Goal: Task Accomplishment & Management: Manage account settings

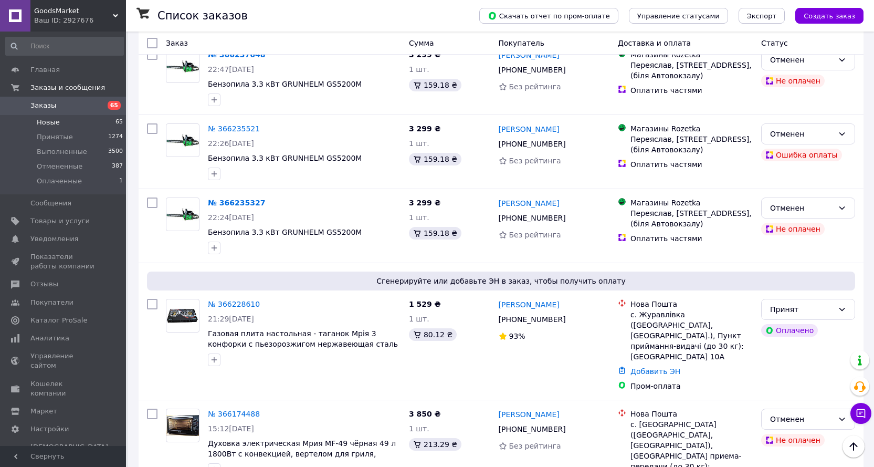
scroll to position [215, 0]
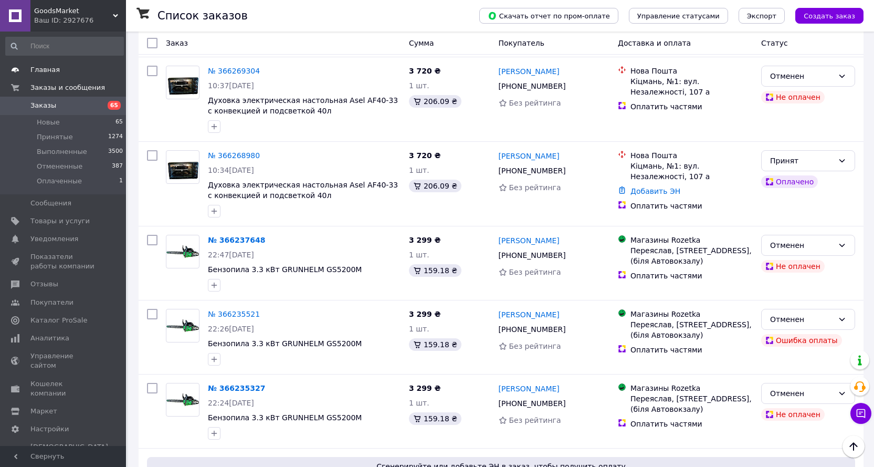
click at [43, 71] on span "Главная" at bounding box center [44, 69] width 29 height 9
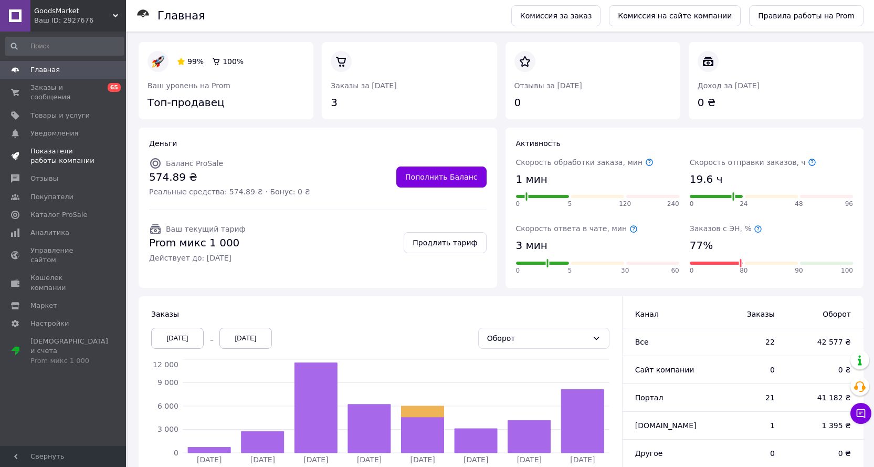
click at [50, 147] on span "Показатели работы компании" at bounding box center [63, 156] width 67 height 19
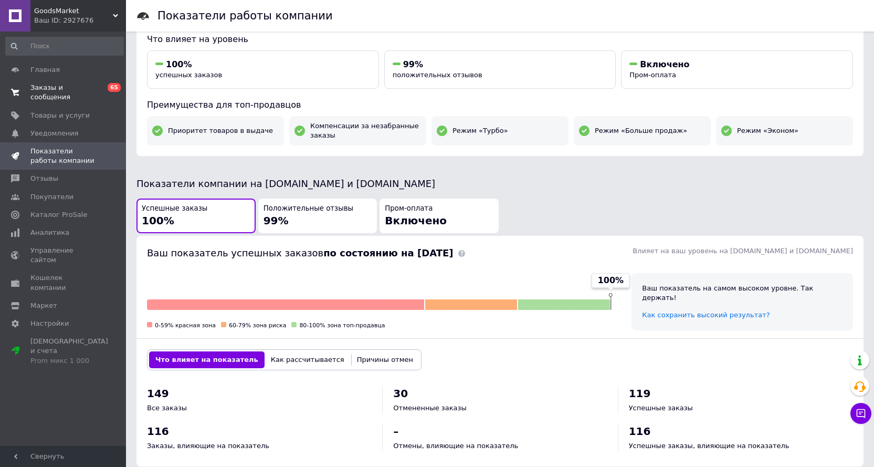
scroll to position [96, 0]
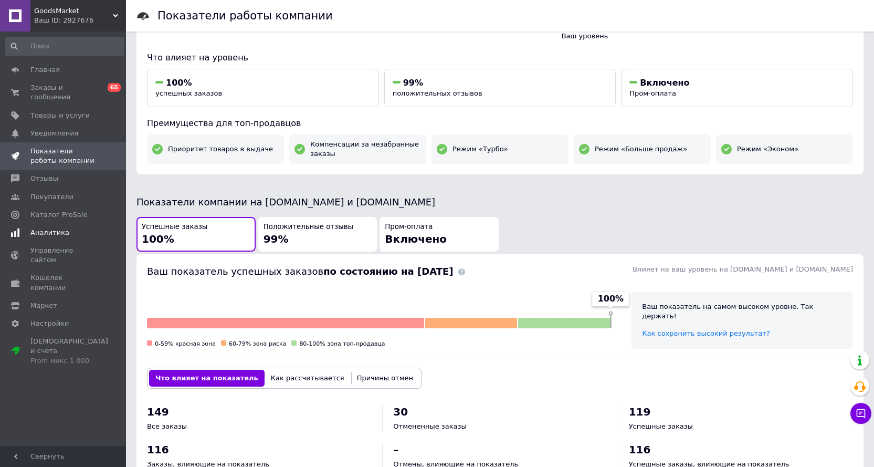
click at [46, 228] on span "Аналитика" at bounding box center [49, 232] width 39 height 9
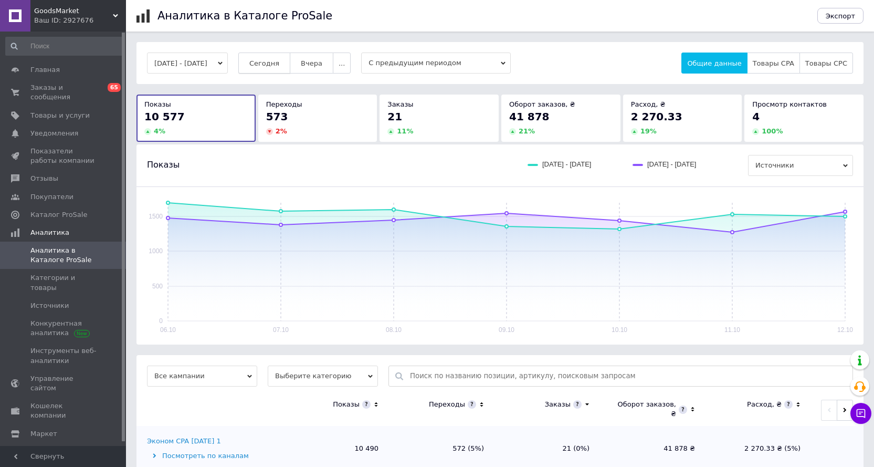
click at [279, 66] on span "Сегодня" at bounding box center [264, 63] width 30 height 8
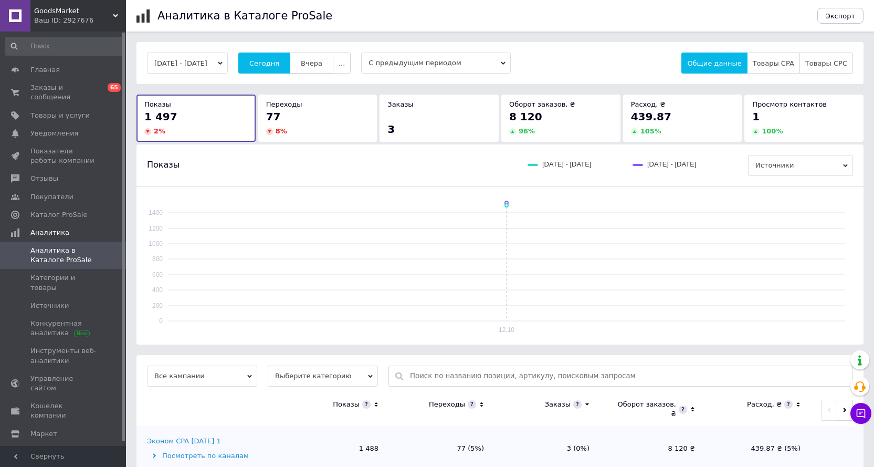
click at [320, 61] on span "Вчера" at bounding box center [312, 63] width 22 height 8
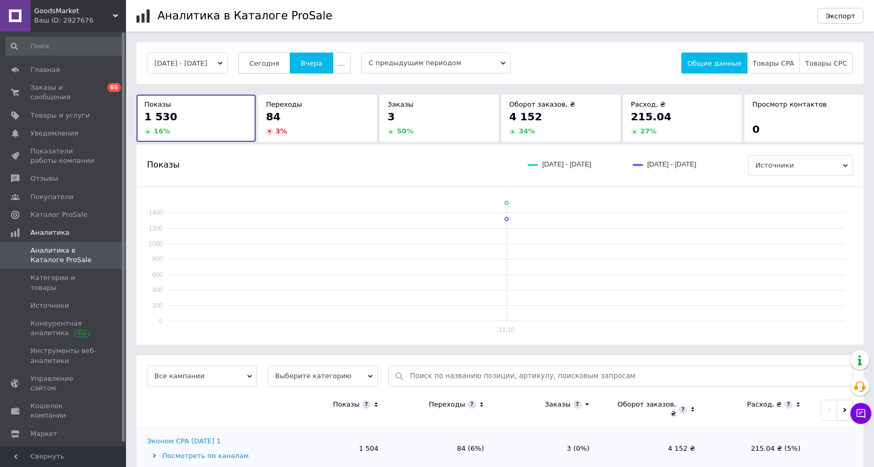
click at [279, 67] on span "Сегодня" at bounding box center [264, 63] width 30 height 8
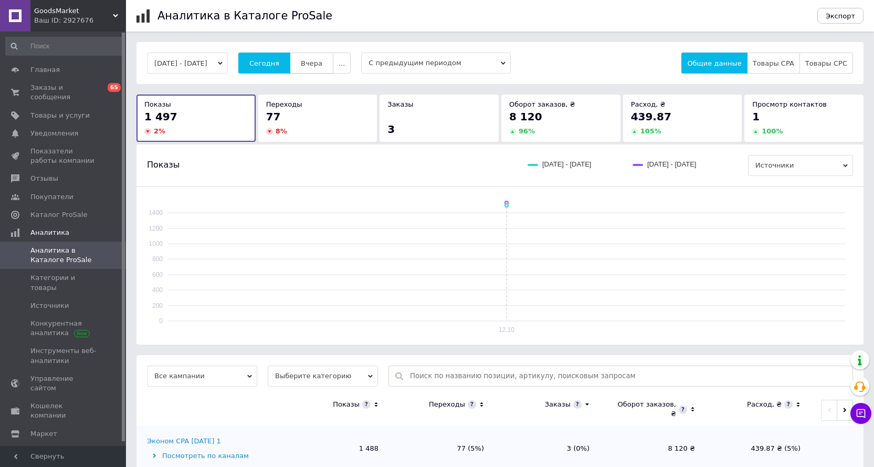
click at [322, 65] on span "Вчера" at bounding box center [312, 63] width 22 height 8
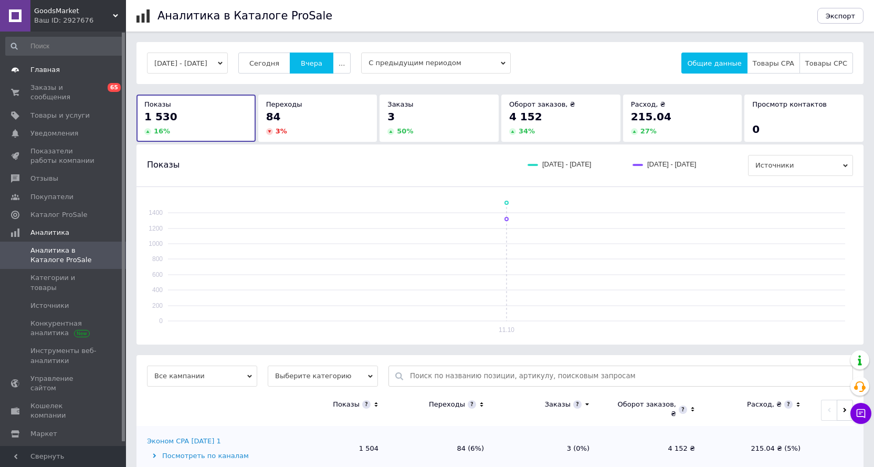
click at [44, 66] on span "Главная" at bounding box center [44, 69] width 29 height 9
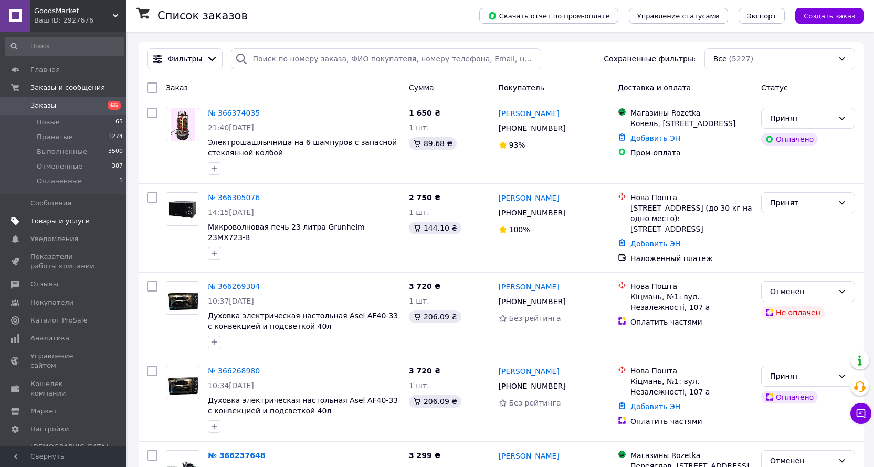
click at [58, 217] on span "Товары и услуги" at bounding box center [59, 220] width 59 height 9
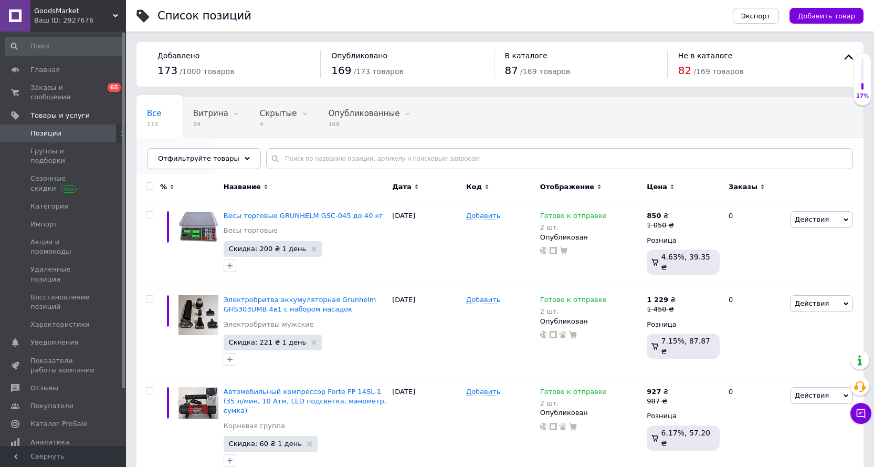
click at [194, 149] on span "Со скидкой" at bounding box center [170, 153] width 47 height 9
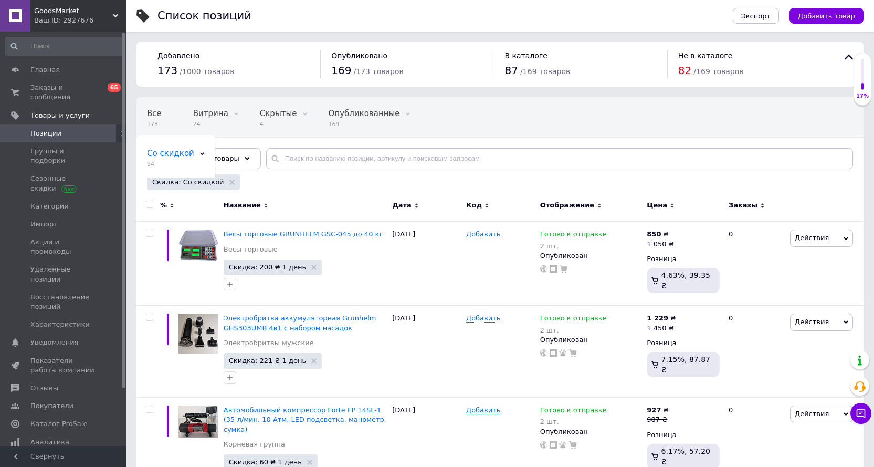
click at [148, 204] on input "checkbox" at bounding box center [149, 204] width 7 height 7
checkbox input "true"
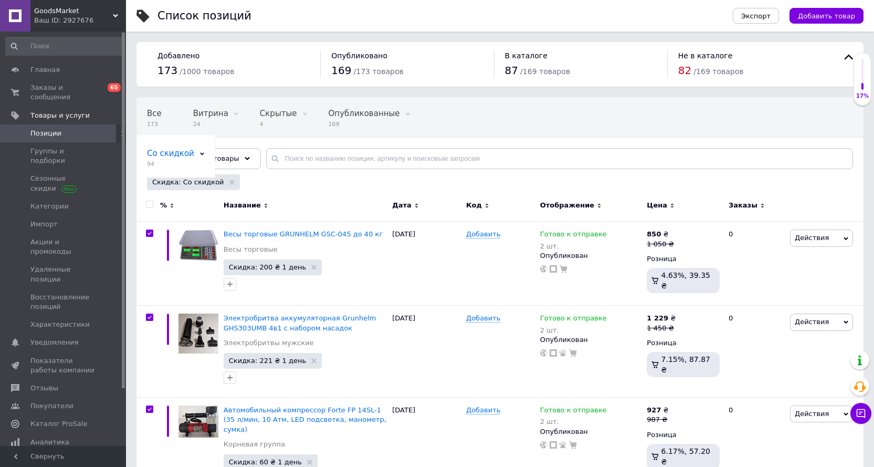
checkbox input "true"
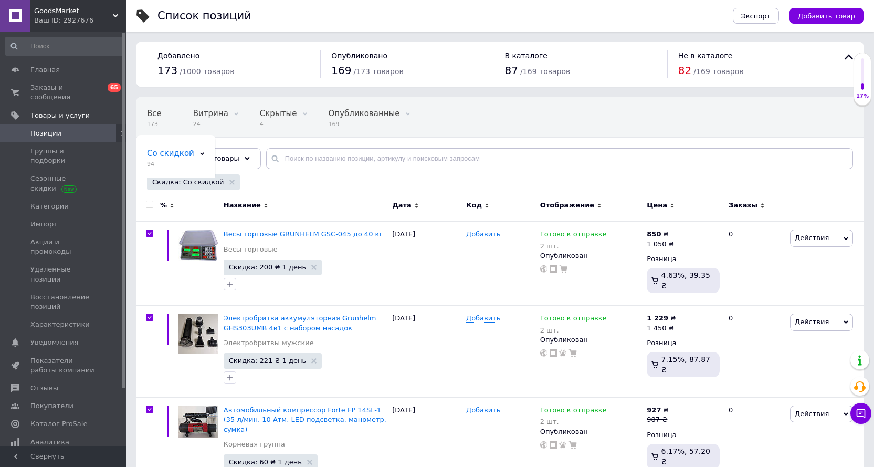
checkbox input "true"
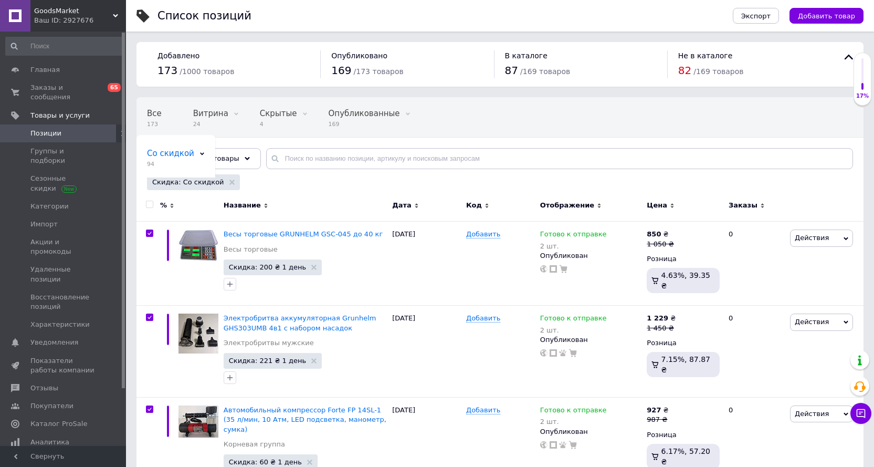
checkbox input "true"
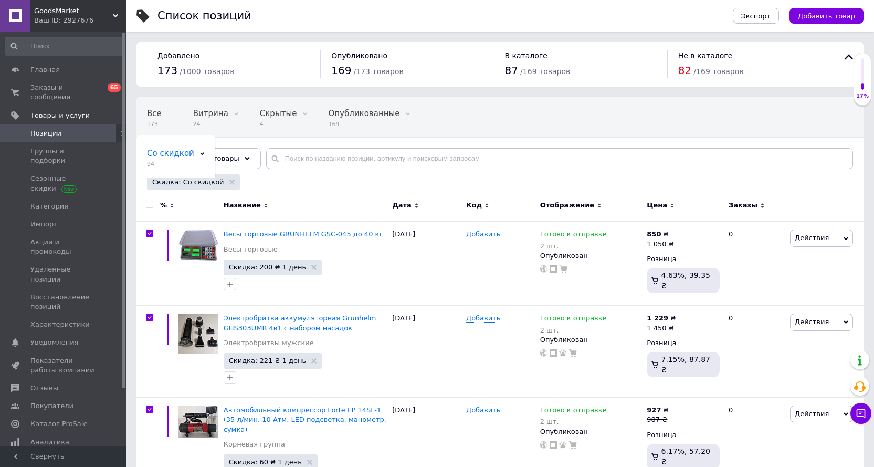
checkbox input "true"
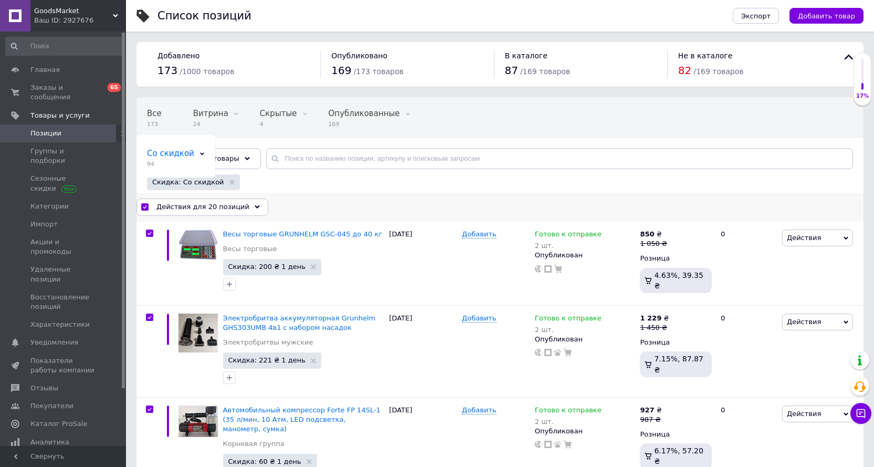
click at [197, 207] on span "Действия для 20 позиций" at bounding box center [202, 206] width 93 height 9
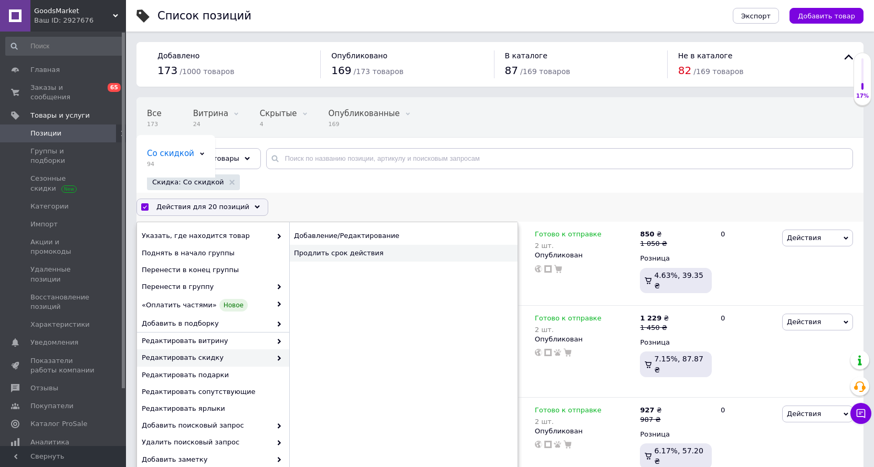
click at [359, 252] on div "Продлить срок действия" at bounding box center [403, 253] width 228 height 17
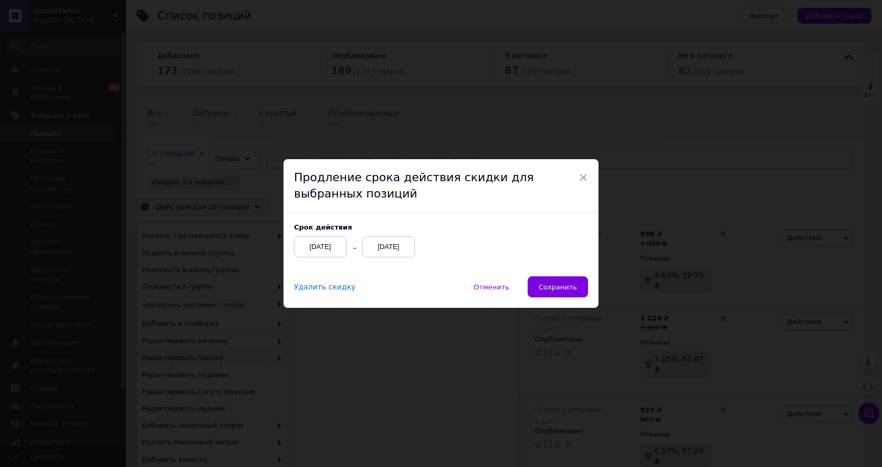
click at [373, 243] on div "[DATE]" at bounding box center [388, 246] width 53 height 21
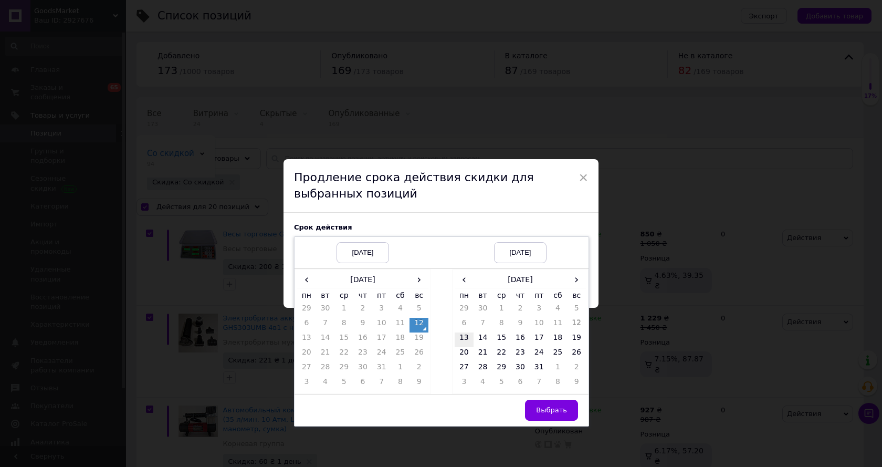
click at [463, 342] on td "13" at bounding box center [464, 339] width 19 height 15
click at [556, 406] on span "Выбрать" at bounding box center [551, 410] width 31 height 8
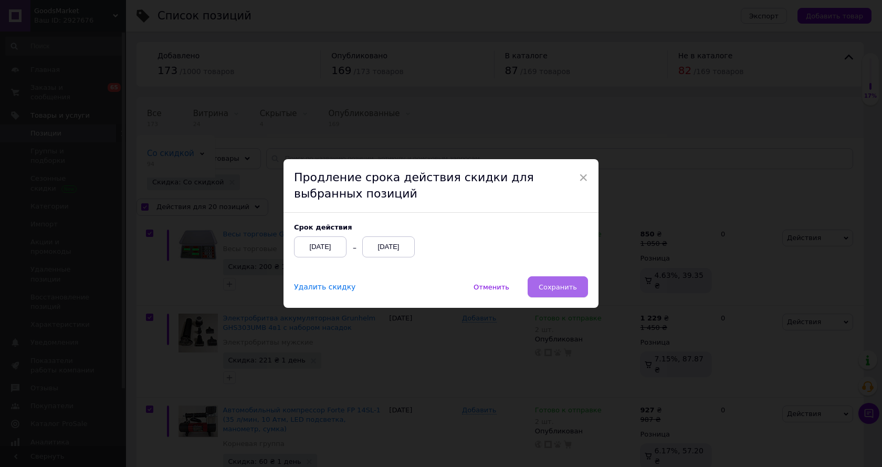
click at [558, 288] on span "Сохранить" at bounding box center [558, 287] width 38 height 8
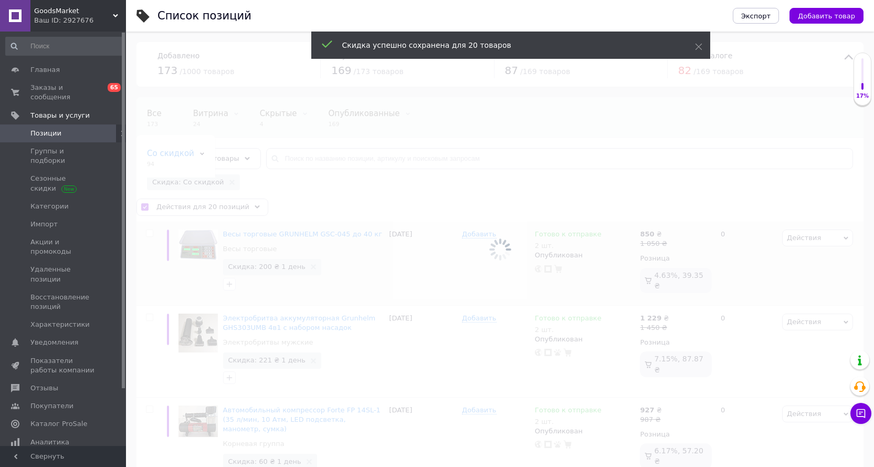
checkbox input "false"
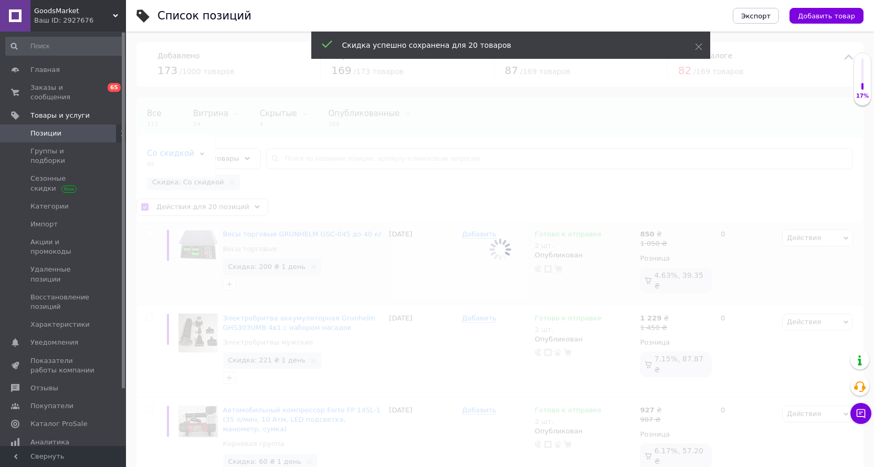
checkbox input "false"
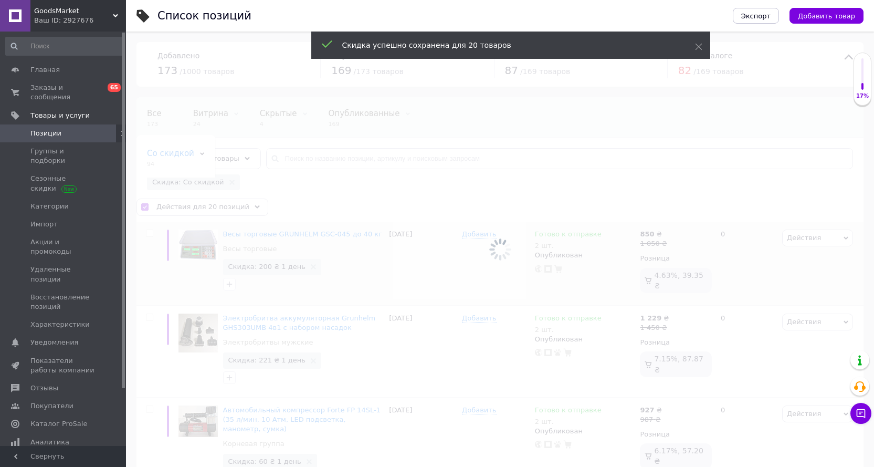
checkbox input "false"
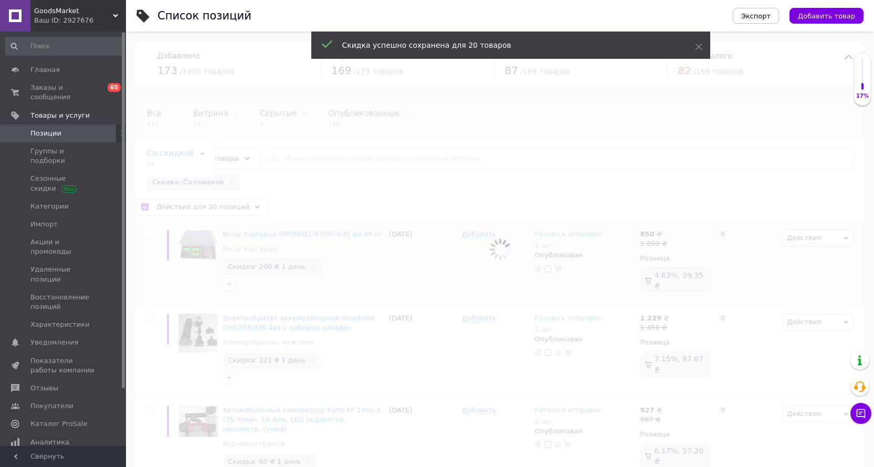
checkbox input "false"
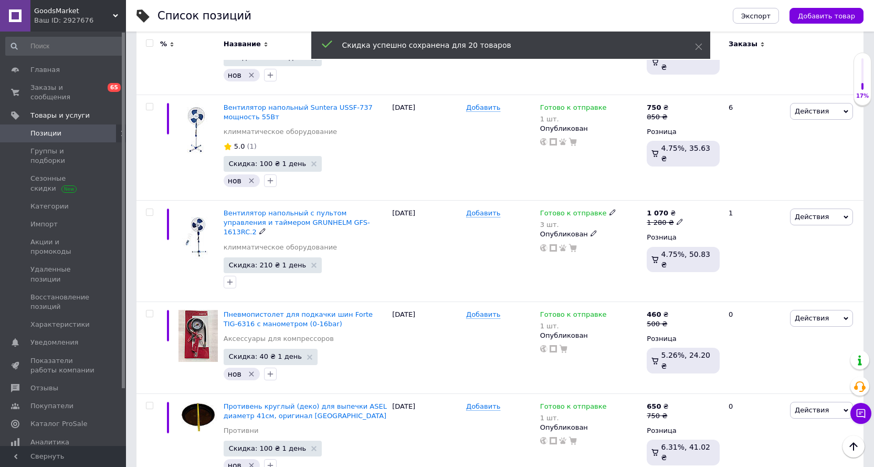
scroll to position [1647, 0]
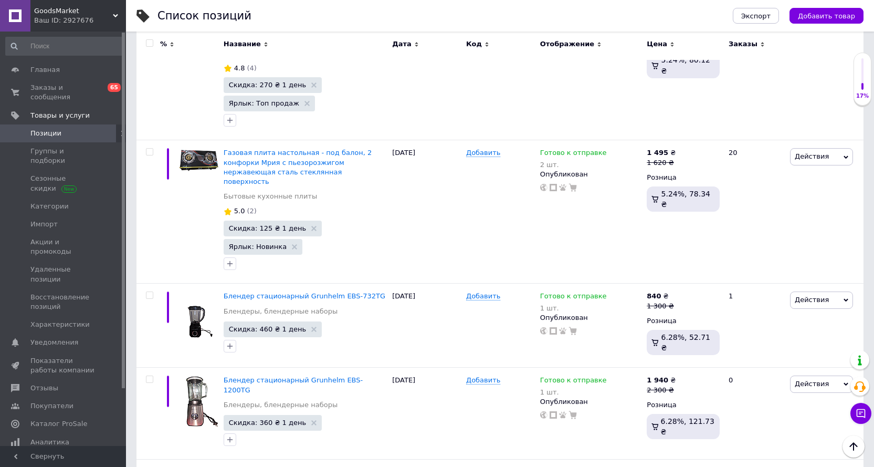
click at [149, 44] on input "checkbox" at bounding box center [149, 43] width 7 height 7
checkbox input "true"
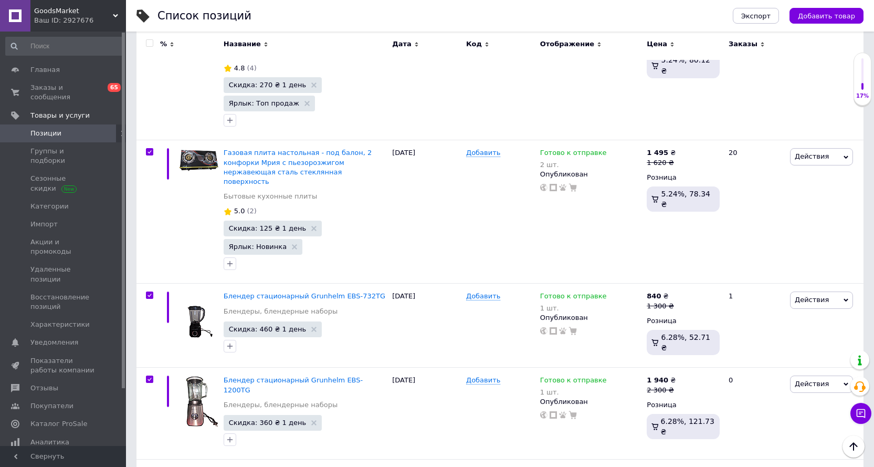
checkbox input "true"
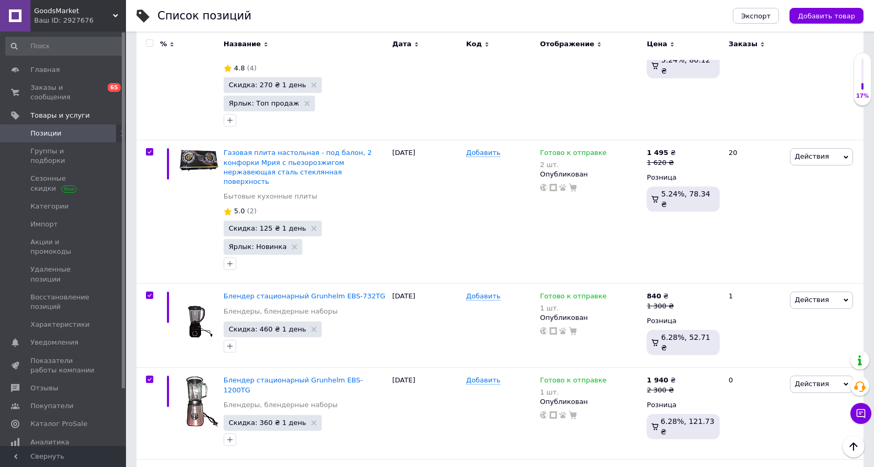
checkbox input "true"
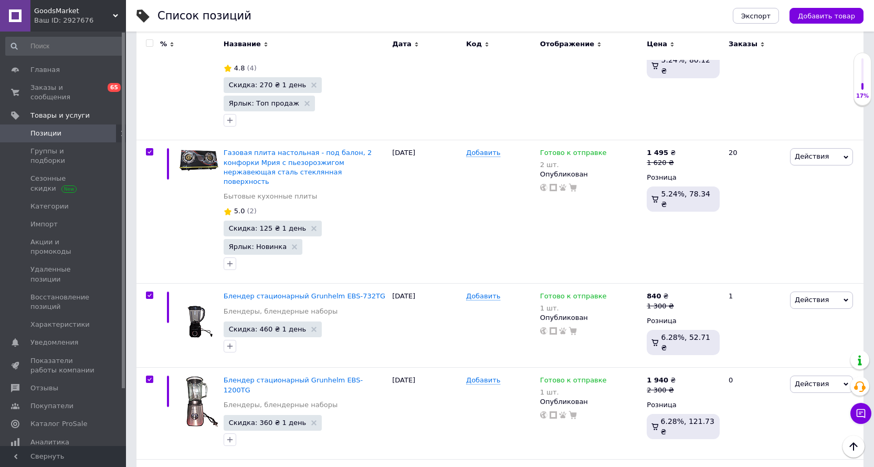
checkbox input "true"
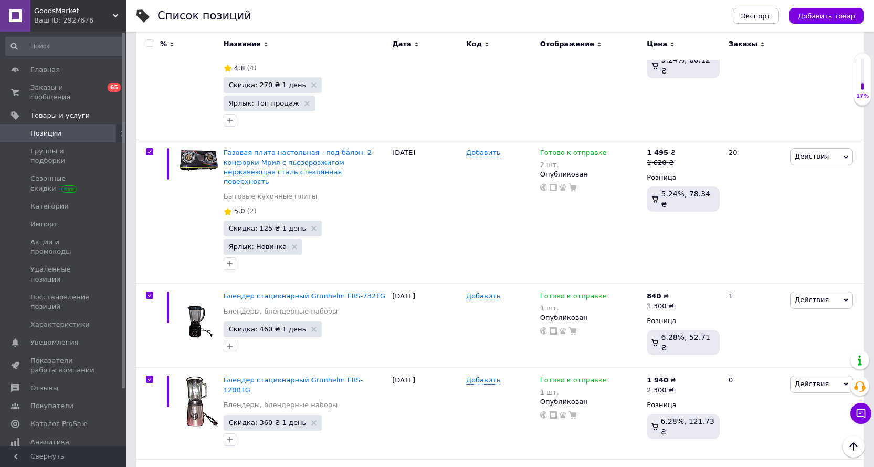
checkbox input "true"
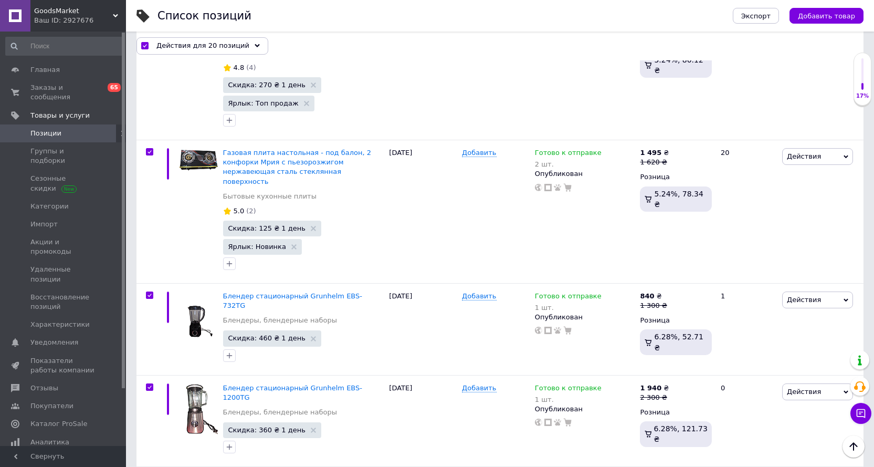
scroll to position [1647, 0]
click at [197, 45] on span "Действия для 20 позиций" at bounding box center [202, 45] width 93 height 9
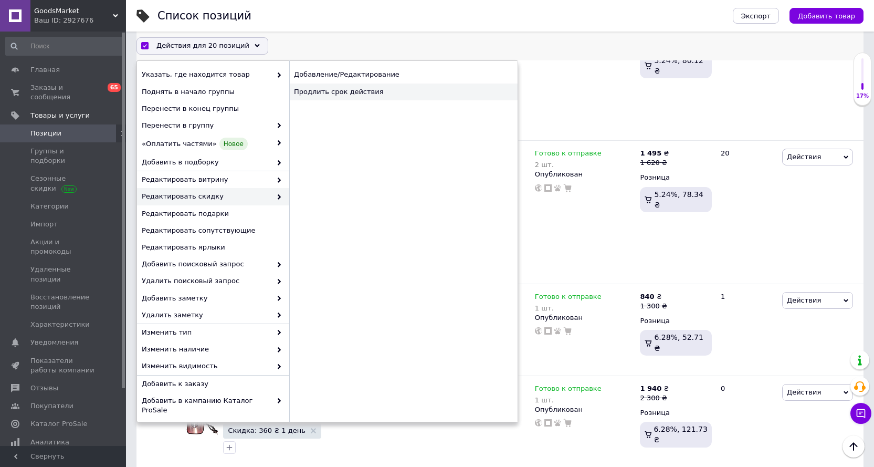
click at [364, 93] on div "Продлить срок действия" at bounding box center [403, 91] width 228 height 17
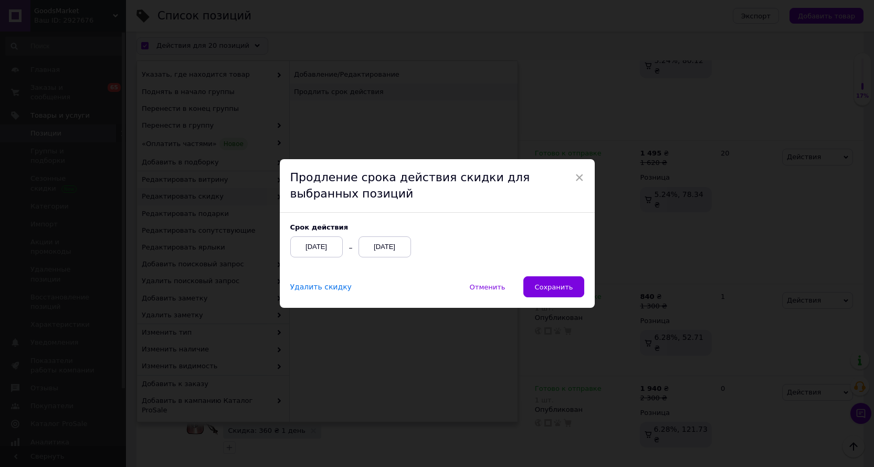
scroll to position [1619, 0]
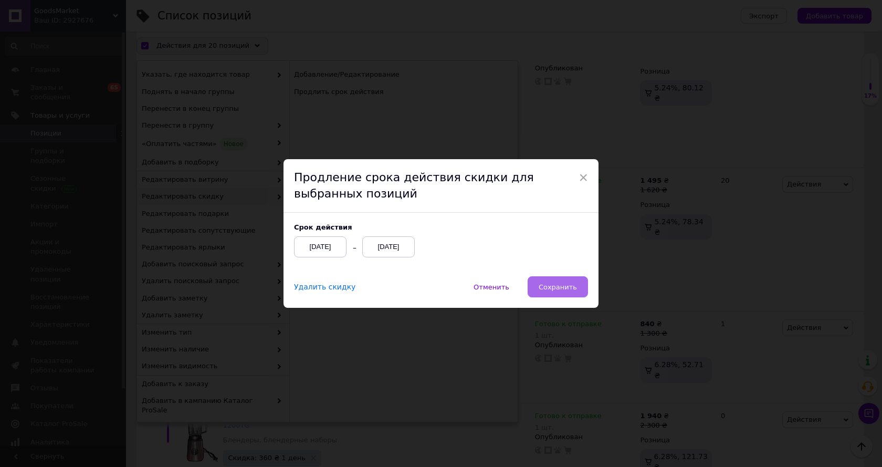
click at [563, 286] on span "Сохранить" at bounding box center [558, 287] width 38 height 8
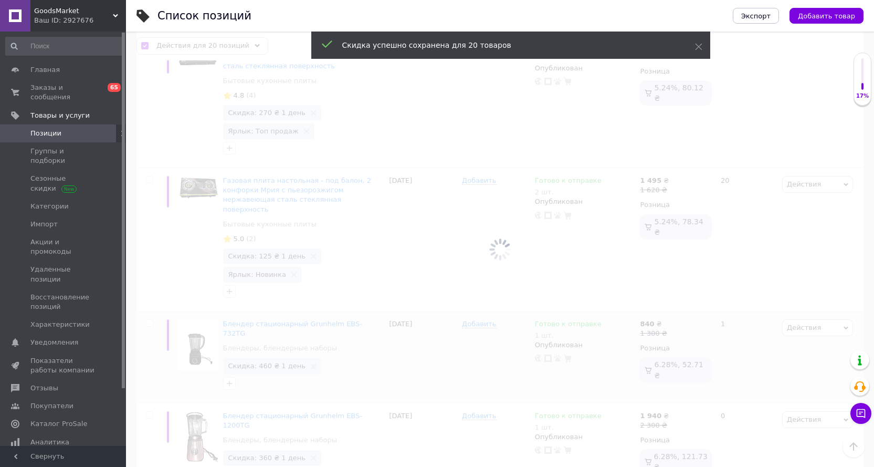
checkbox input "false"
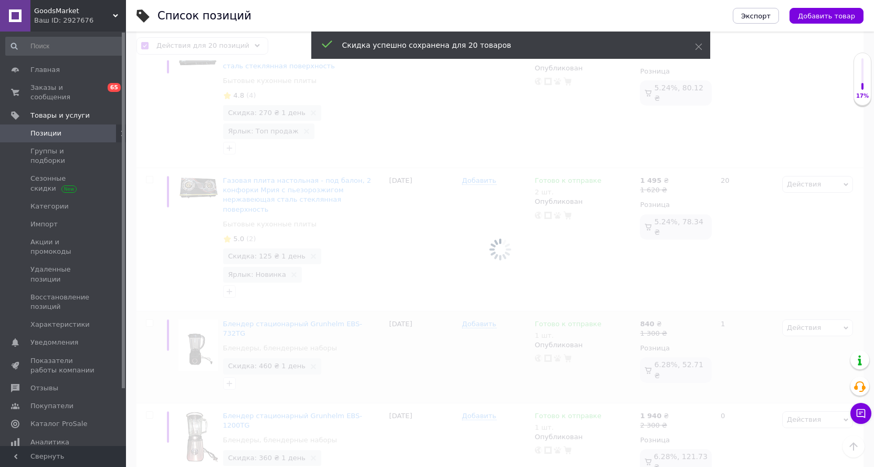
checkbox input "false"
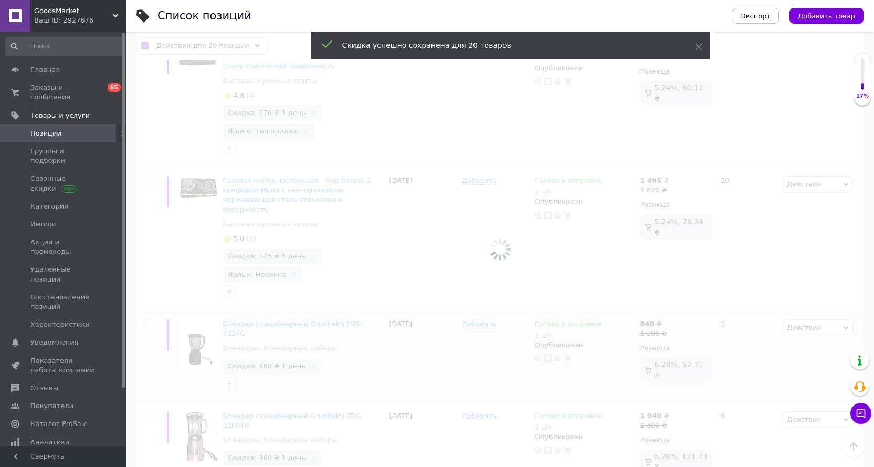
checkbox input "false"
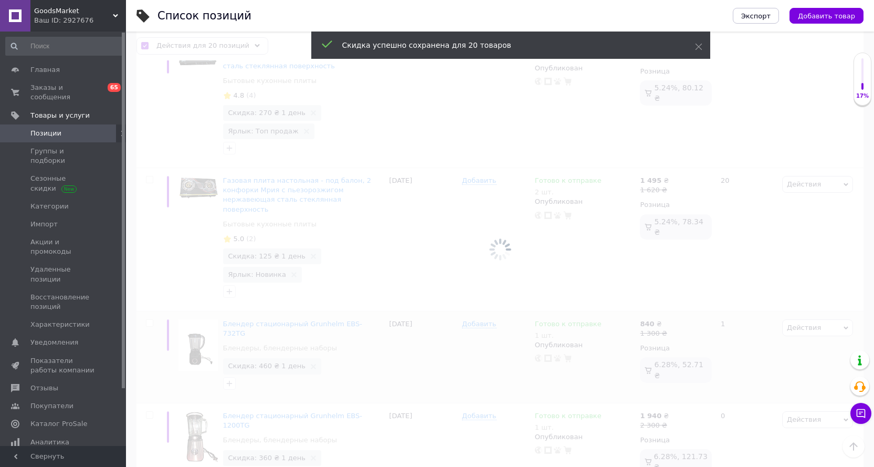
checkbox input "false"
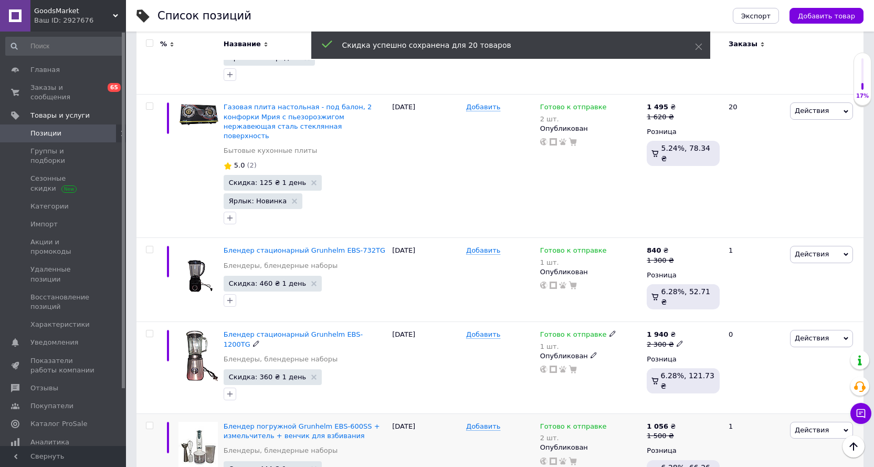
scroll to position [1693, 0]
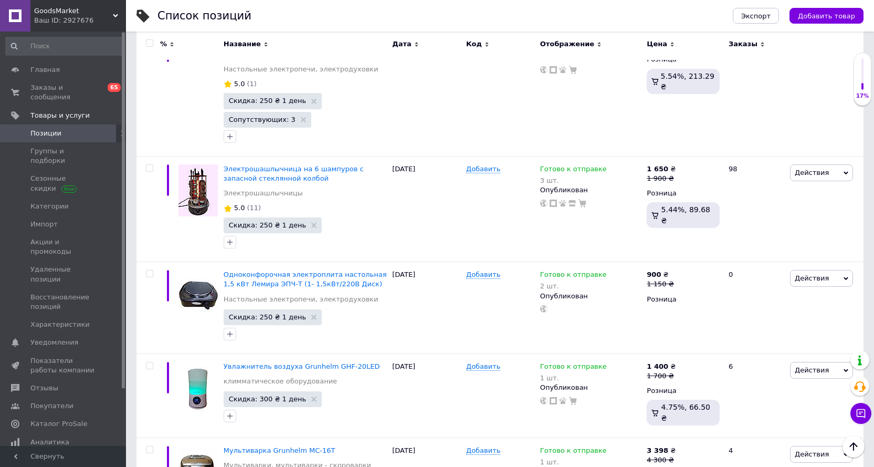
click at [150, 44] on input "checkbox" at bounding box center [149, 43] width 7 height 7
checkbox input "true"
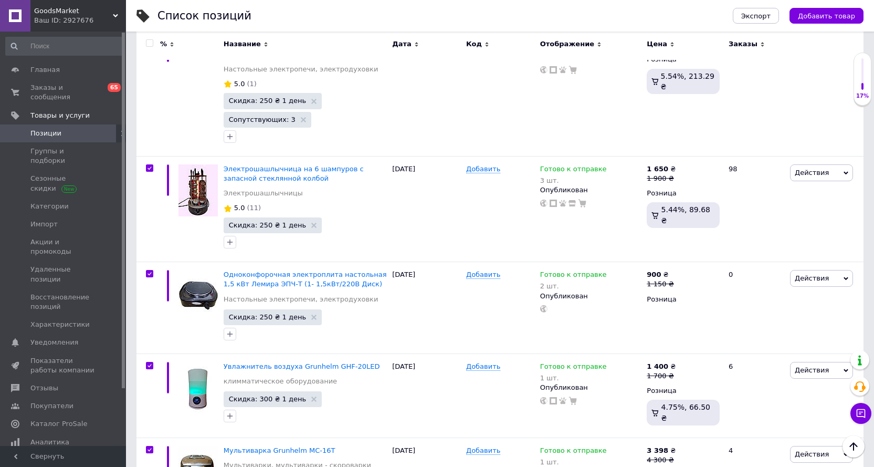
checkbox input "true"
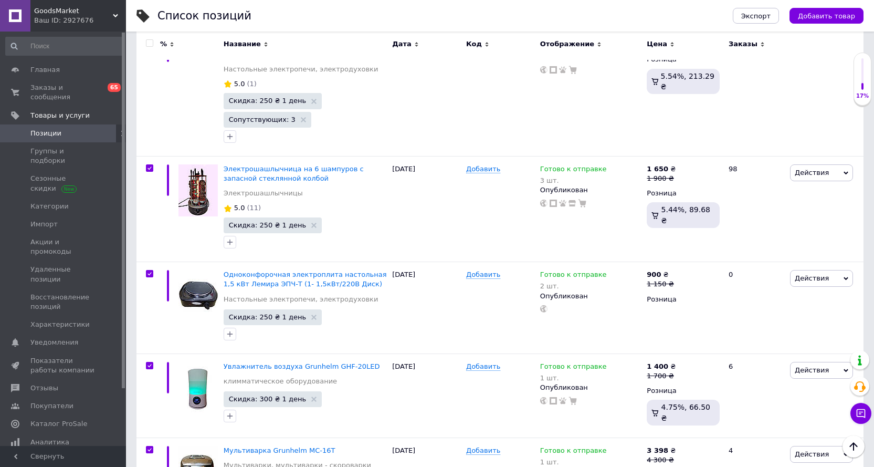
checkbox input "true"
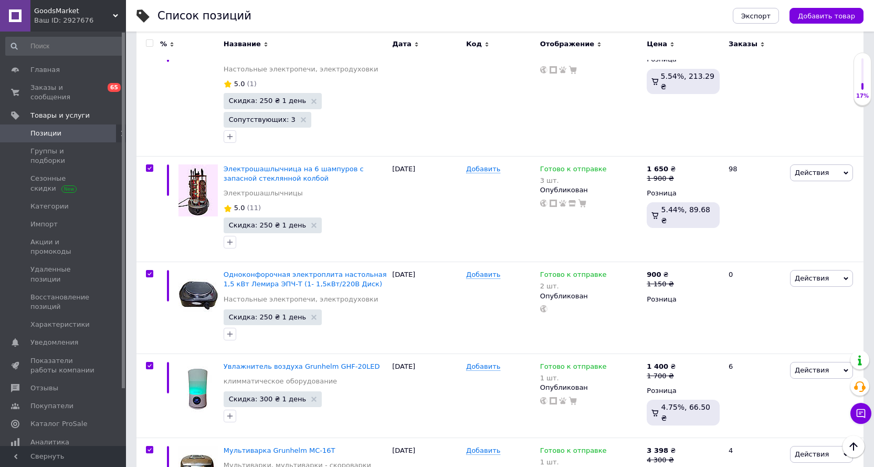
checkbox input "true"
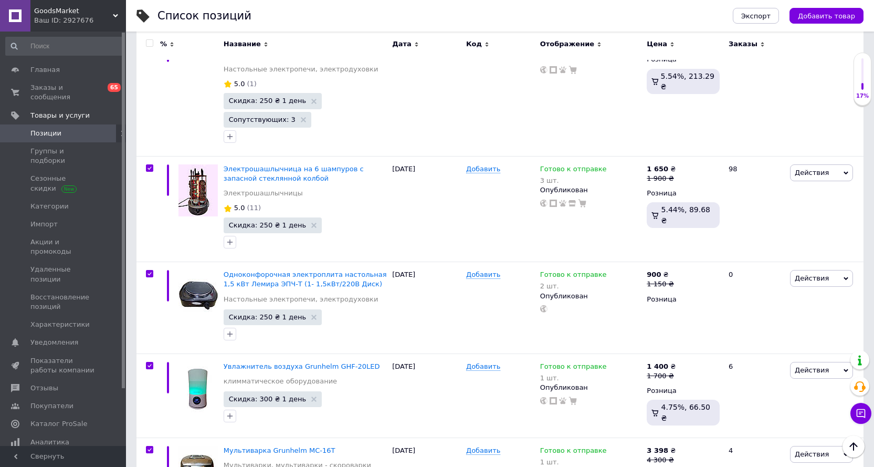
checkbox input "true"
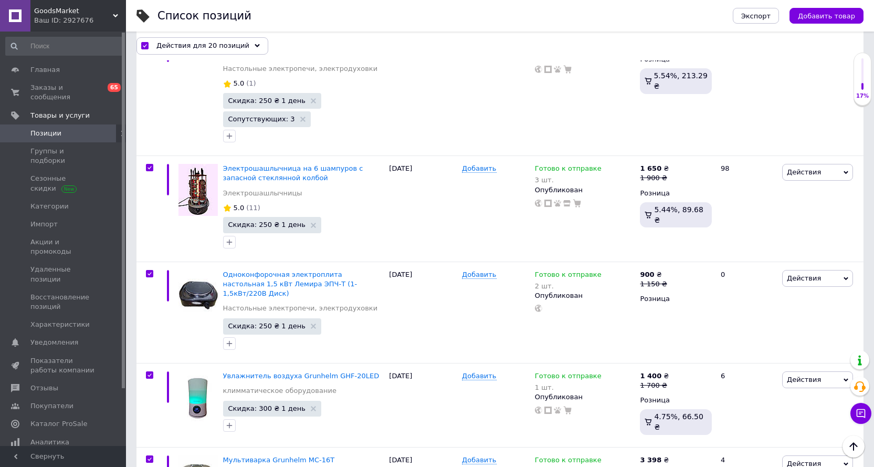
scroll to position [1722, 0]
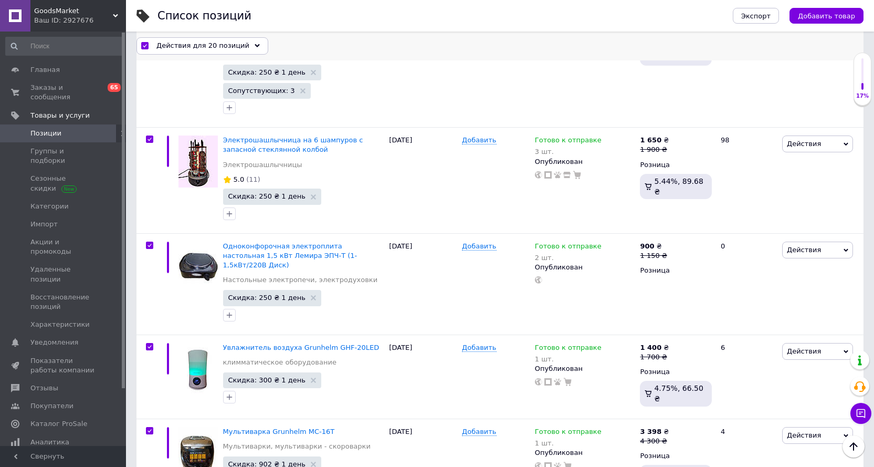
click at [195, 45] on span "Действия для 20 позиций" at bounding box center [202, 45] width 93 height 9
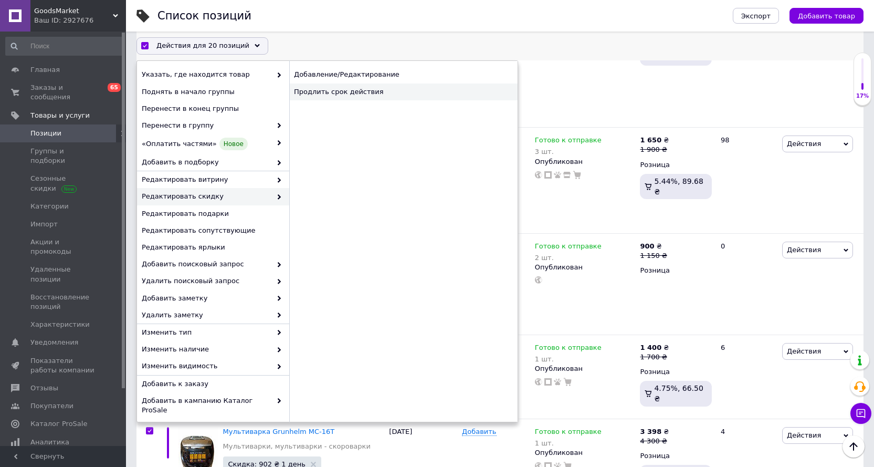
click at [341, 92] on div "Продлить срок действия" at bounding box center [403, 91] width 228 height 17
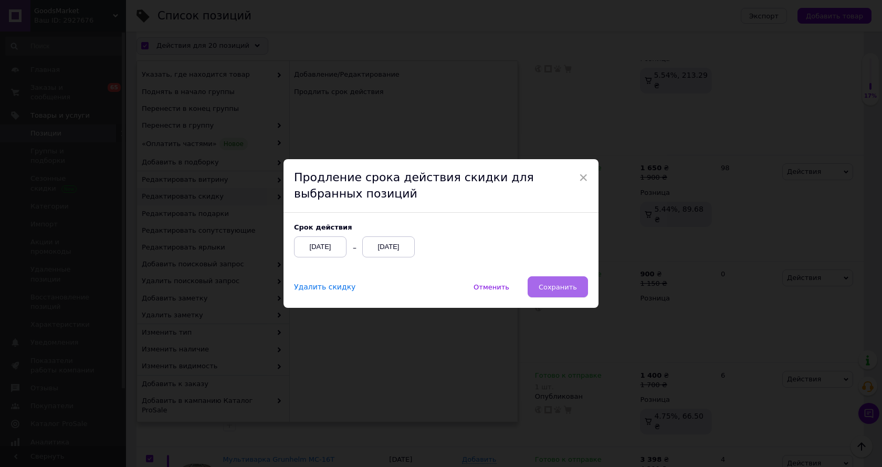
click at [555, 289] on span "Сохранить" at bounding box center [558, 287] width 38 height 8
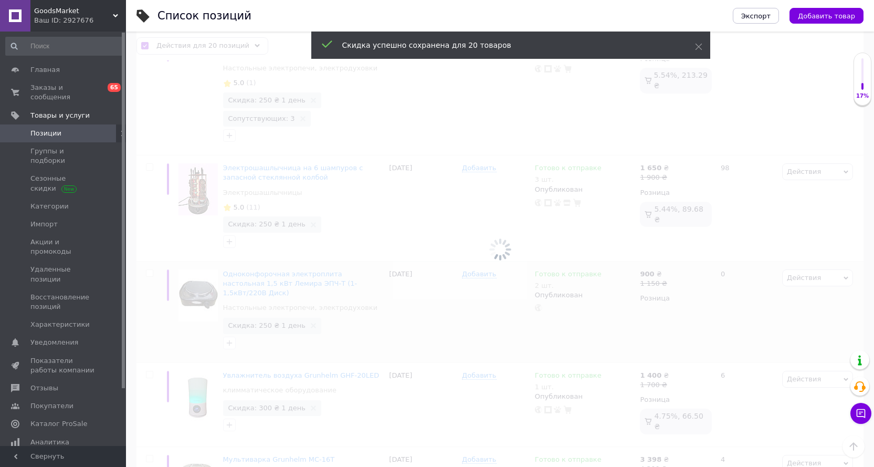
checkbox input "false"
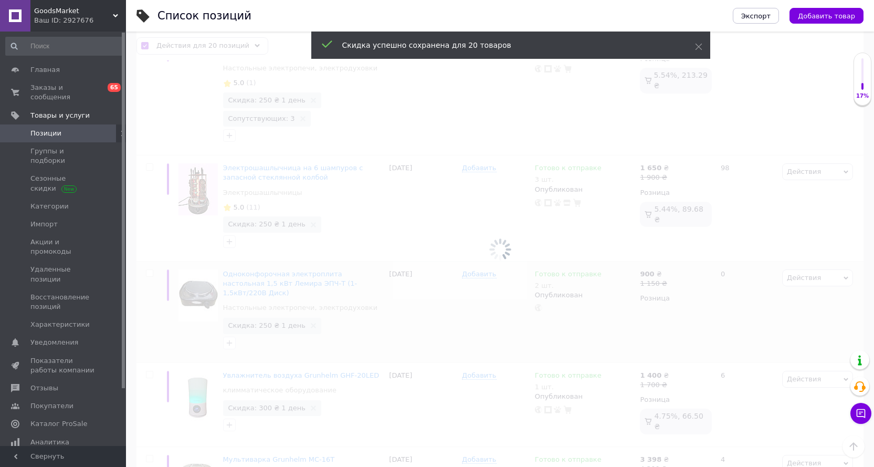
checkbox input "false"
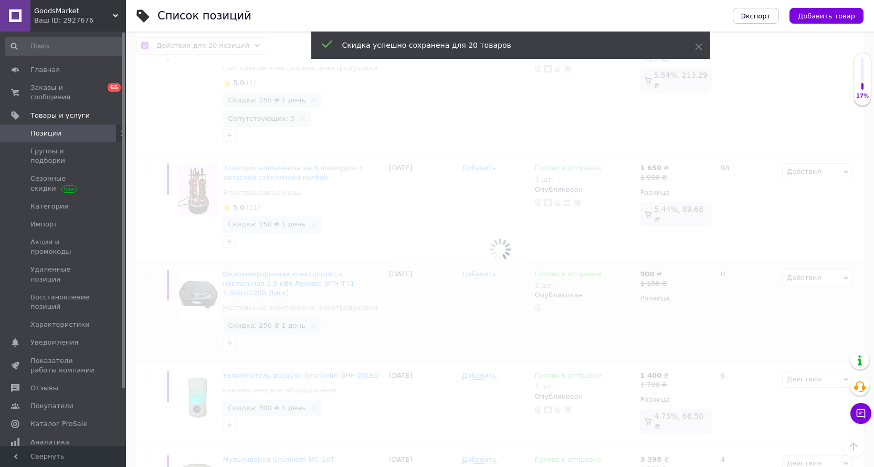
checkbox input "false"
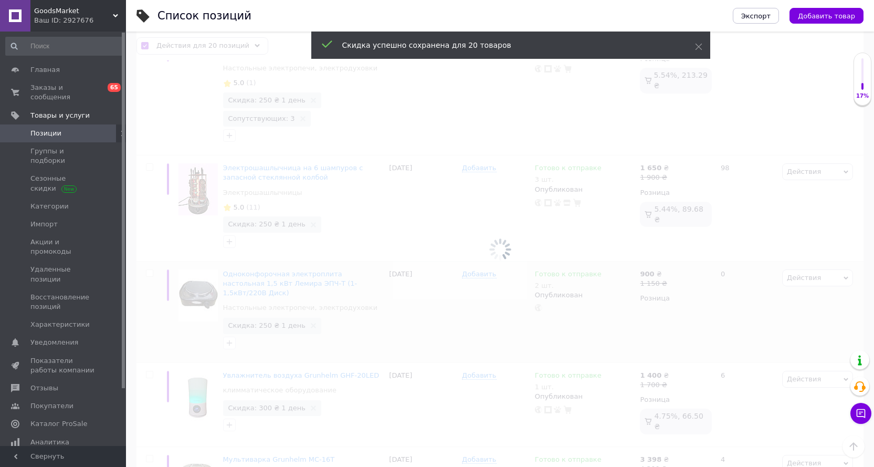
checkbox input "false"
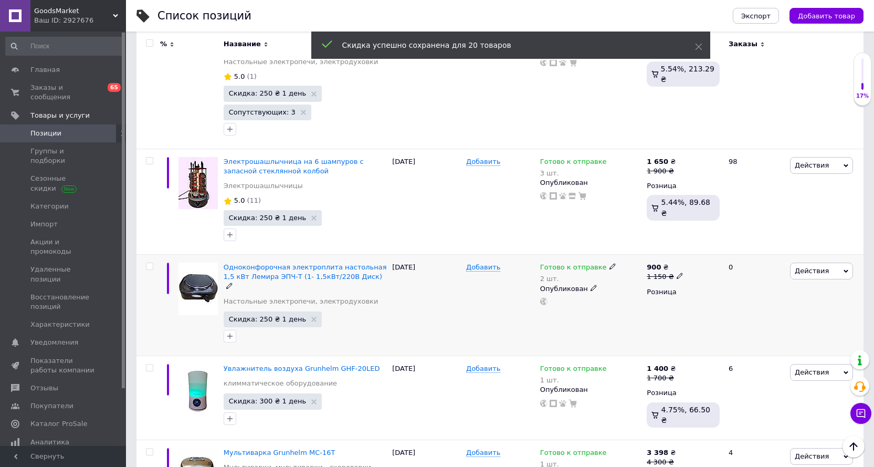
scroll to position [1738, 0]
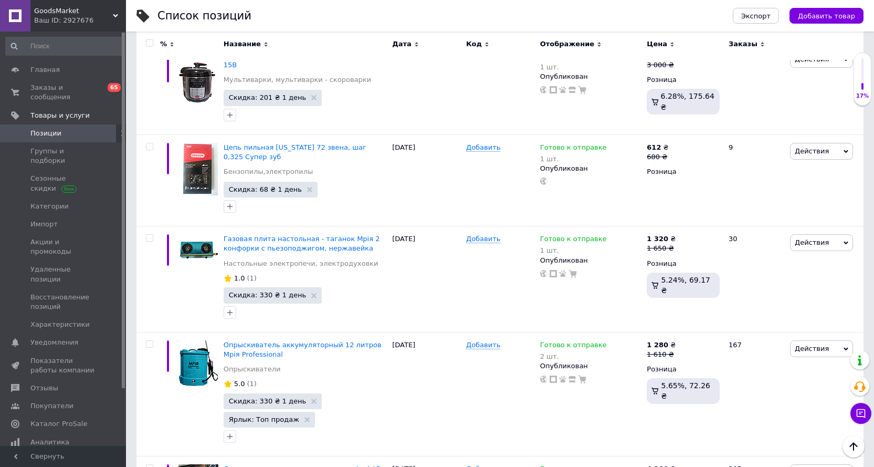
click at [151, 44] on input "checkbox" at bounding box center [149, 43] width 7 height 7
checkbox input "true"
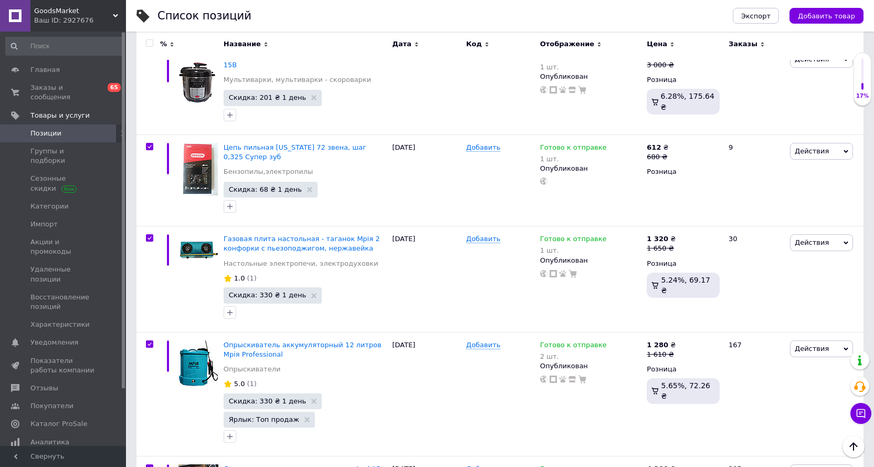
checkbox input "true"
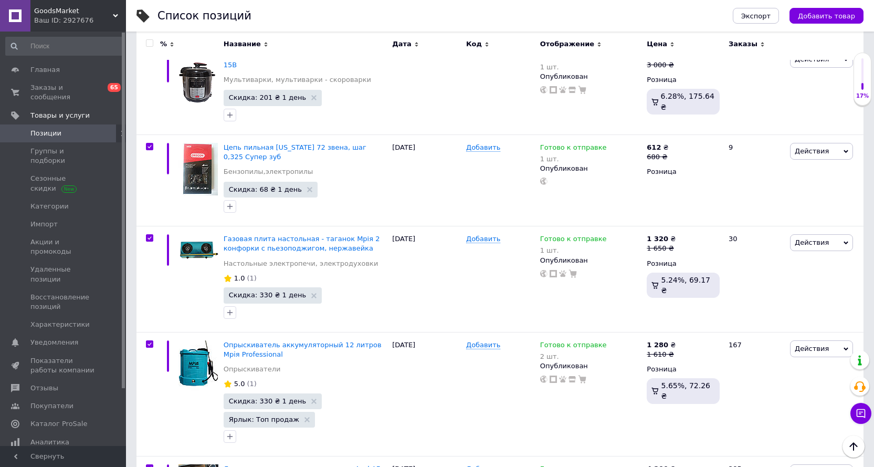
checkbox input "true"
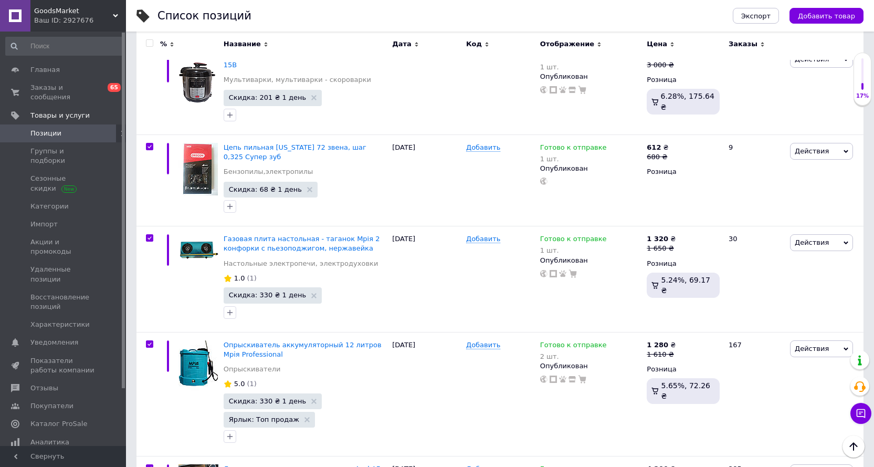
checkbox input "true"
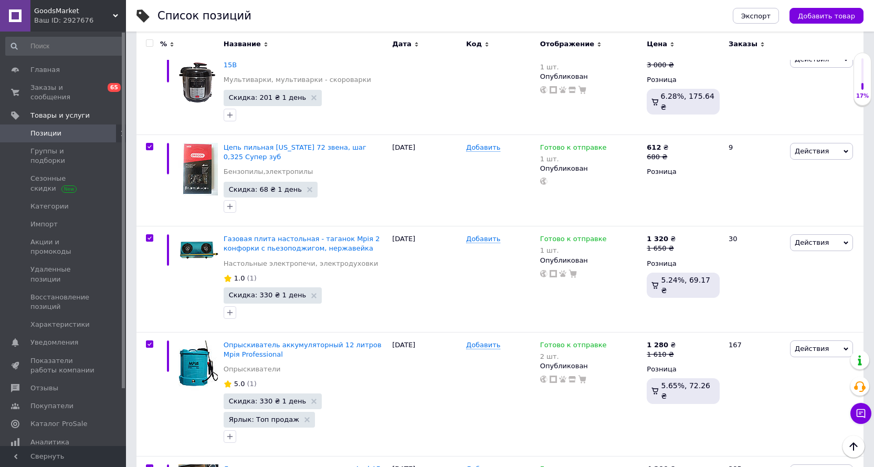
checkbox input "true"
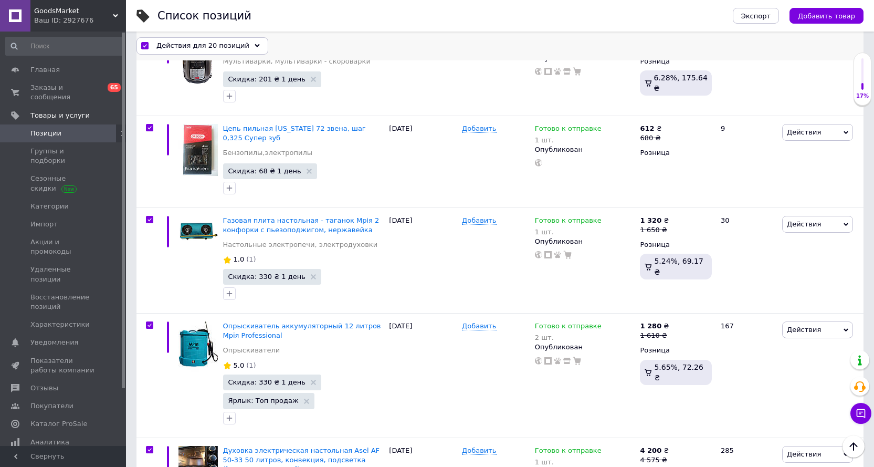
click at [186, 47] on span "Действия для 20 позиций" at bounding box center [202, 45] width 93 height 9
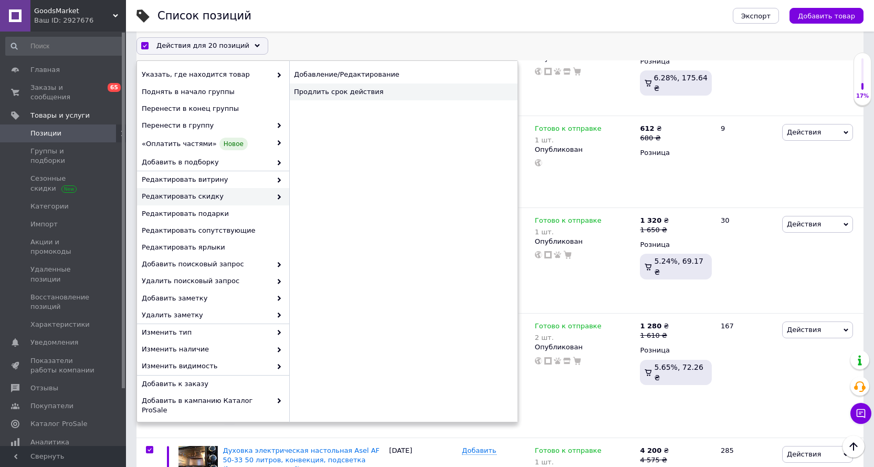
click at [382, 90] on div "Продлить срок действия" at bounding box center [403, 91] width 228 height 17
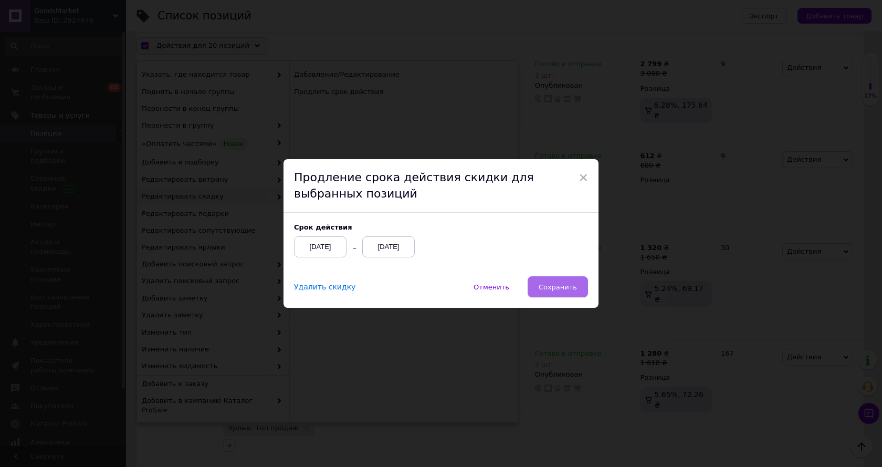
click at [552, 283] on span "Сохранить" at bounding box center [558, 287] width 38 height 8
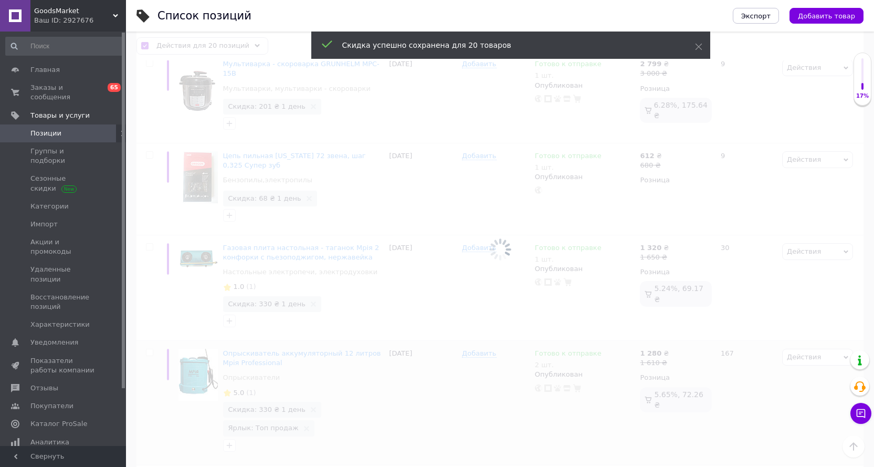
checkbox input "false"
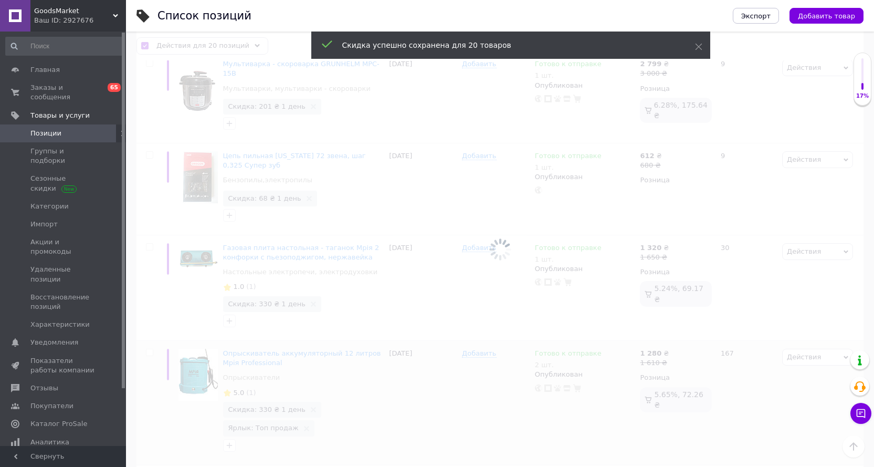
checkbox input "false"
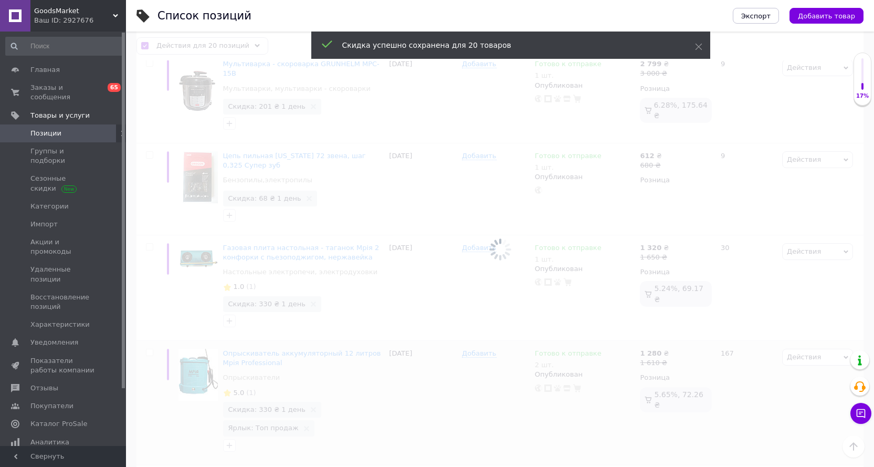
checkbox input "false"
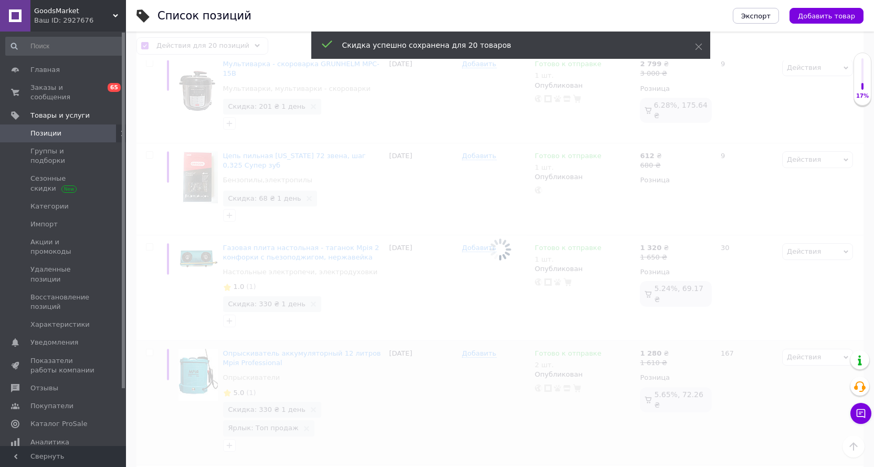
checkbox input "false"
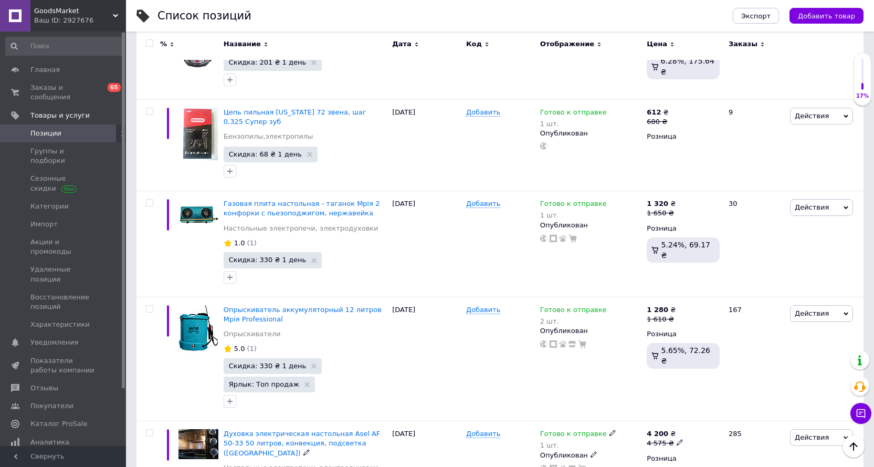
scroll to position [1929, 0]
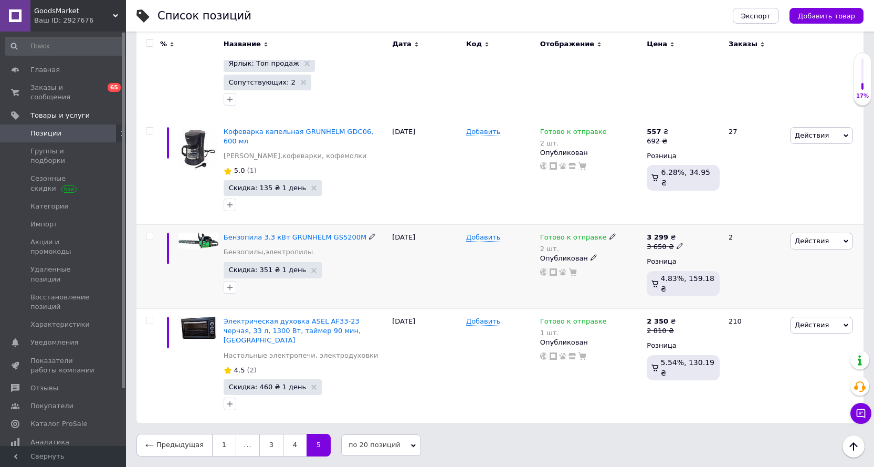
scroll to position [1173, 0]
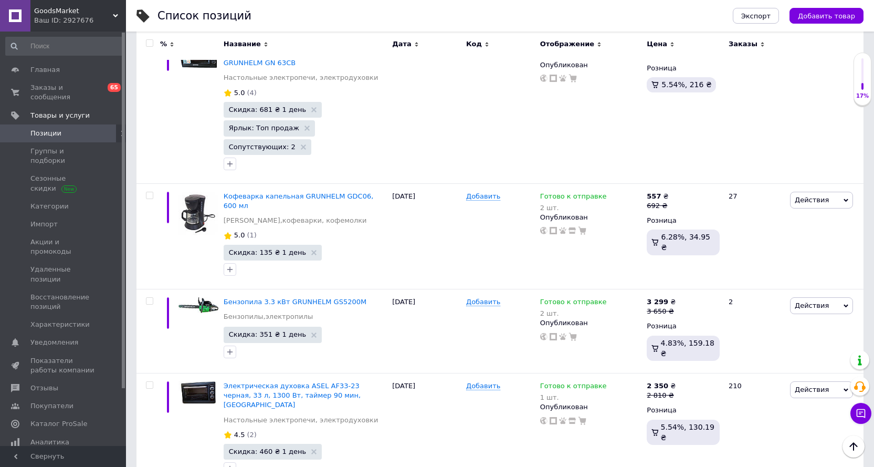
click at [149, 40] on input "checkbox" at bounding box center [149, 43] width 7 height 7
checkbox input "true"
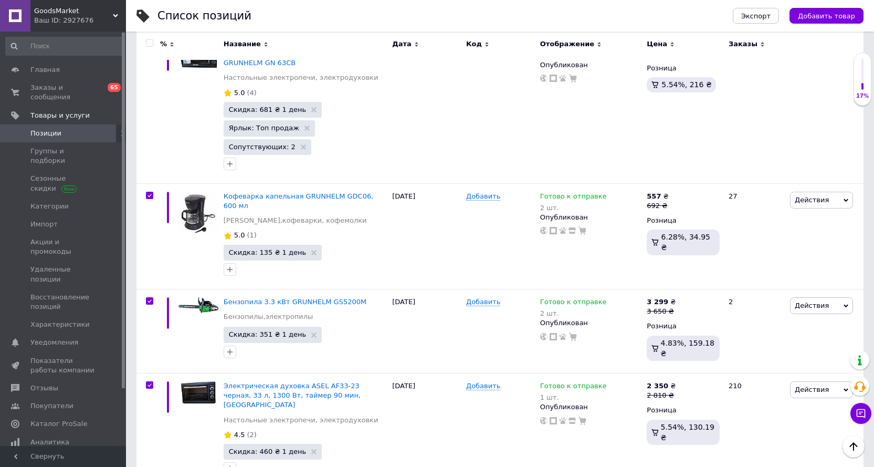
checkbox input "true"
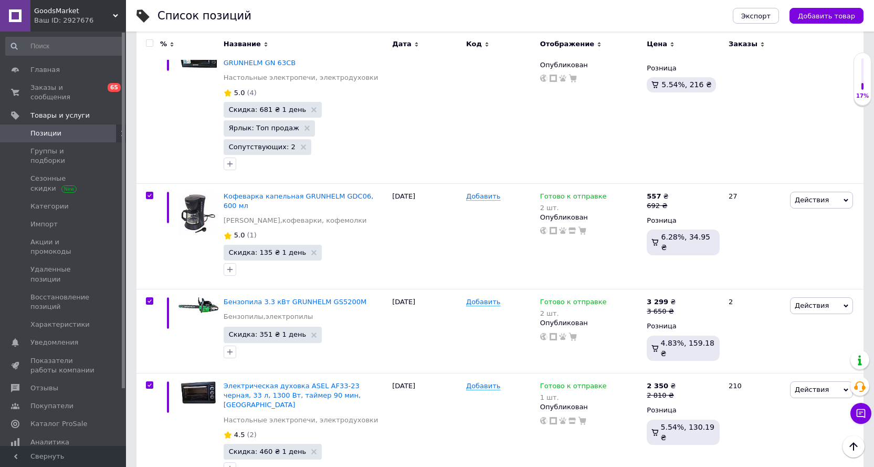
checkbox input "true"
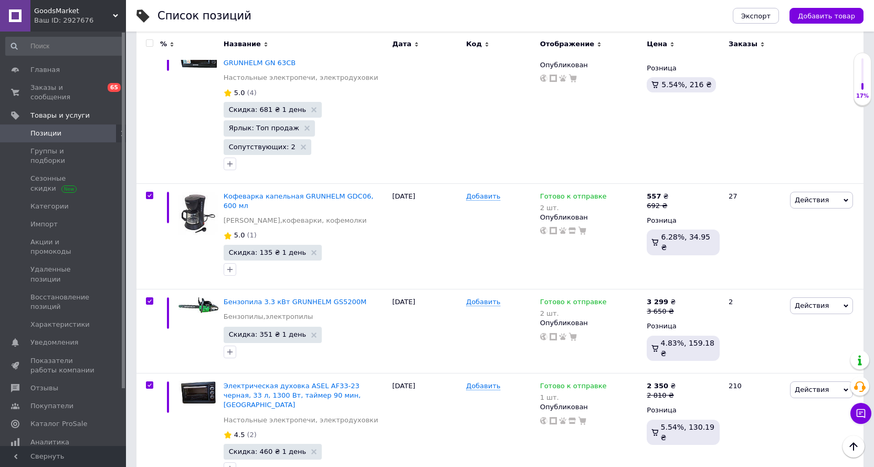
scroll to position [1173, 0]
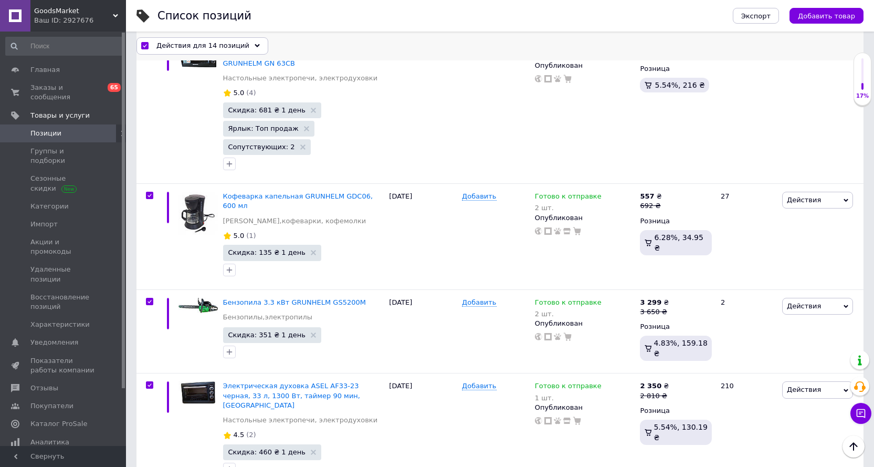
click at [198, 45] on span "Действия для 14 позиций" at bounding box center [202, 45] width 93 height 9
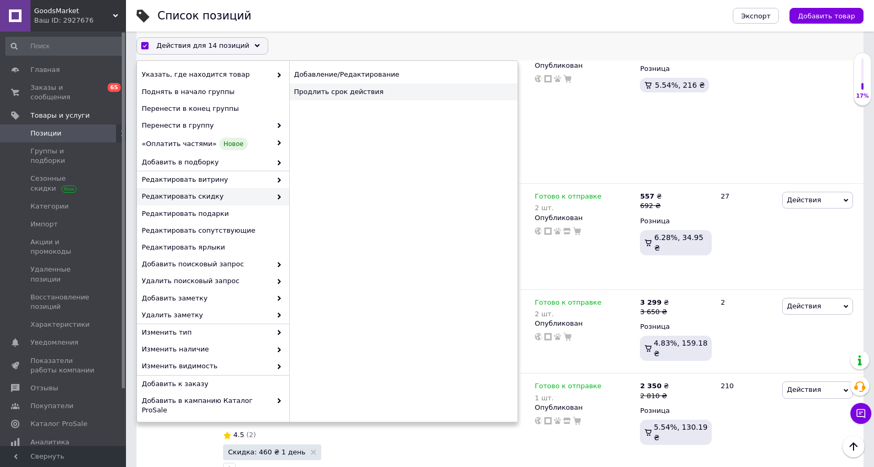
click at [367, 91] on div "Продлить срок действия" at bounding box center [403, 91] width 228 height 17
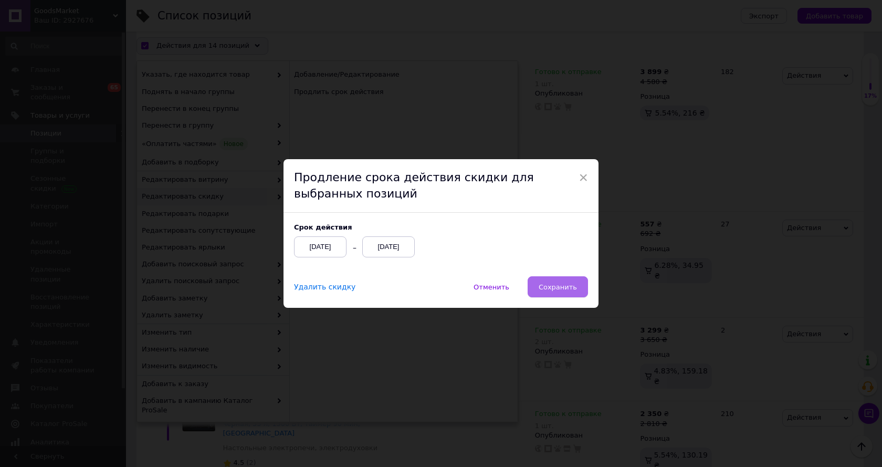
click at [558, 289] on span "Сохранить" at bounding box center [558, 287] width 38 height 8
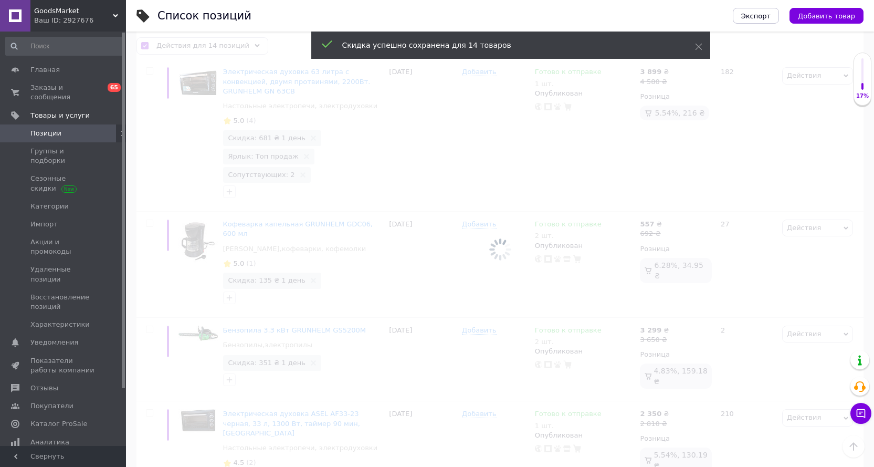
checkbox input "false"
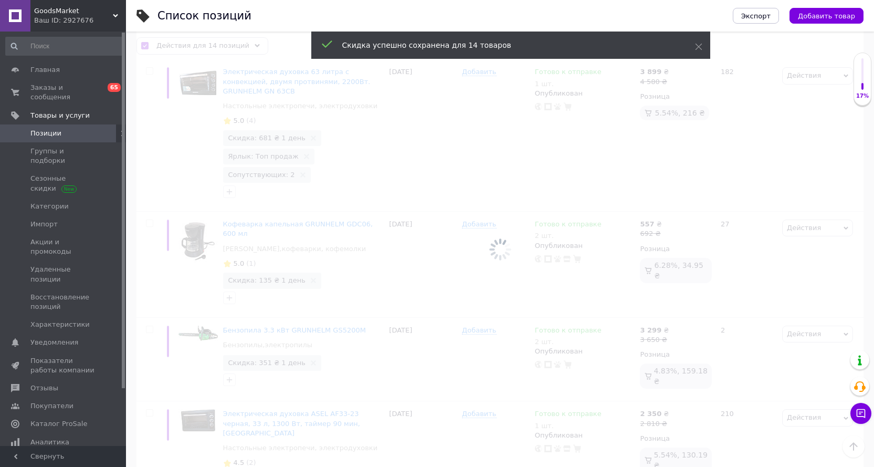
checkbox input "false"
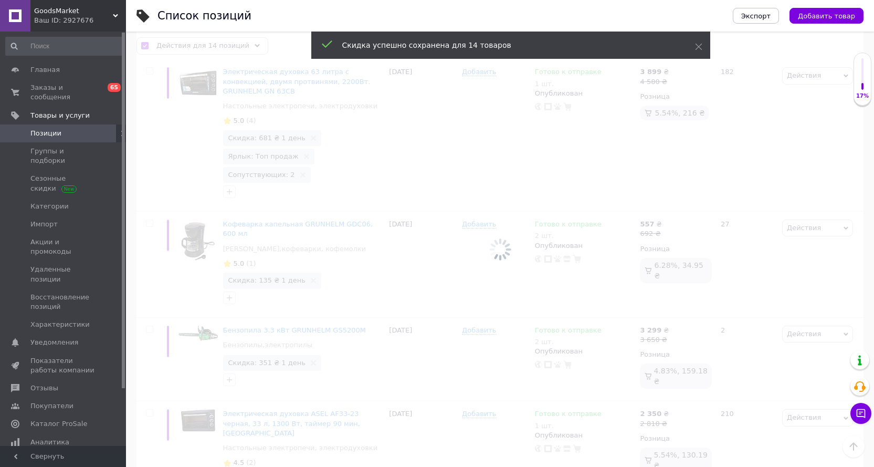
checkbox input "false"
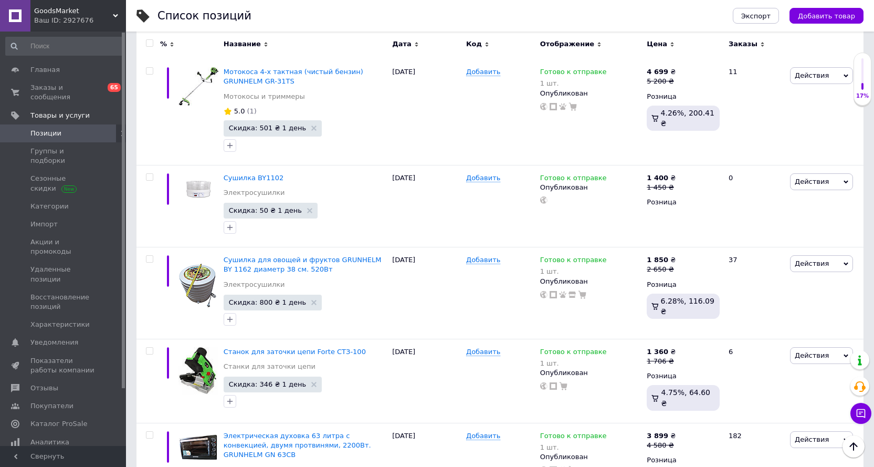
scroll to position [648, 0]
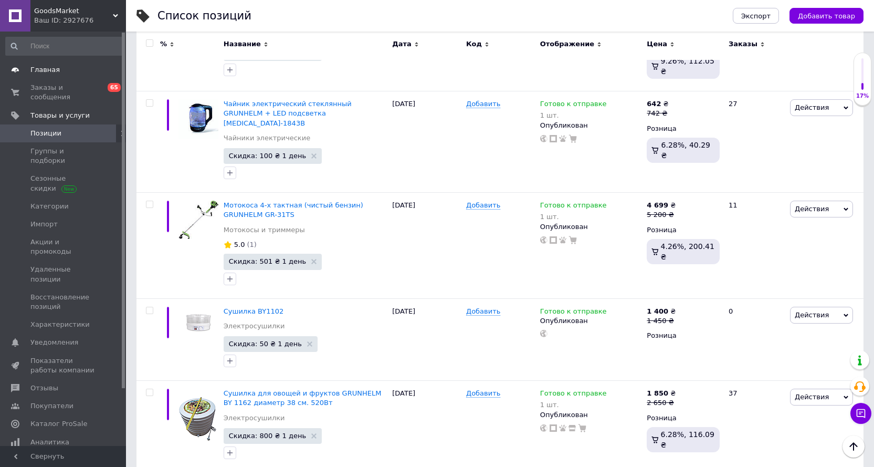
click at [40, 69] on span "Главная" at bounding box center [44, 69] width 29 height 9
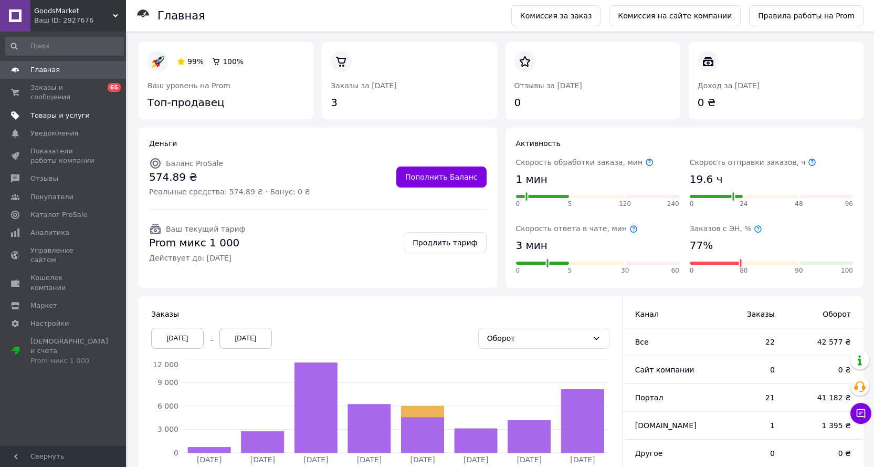
click at [56, 111] on span "Товары и услуги" at bounding box center [59, 115] width 59 height 9
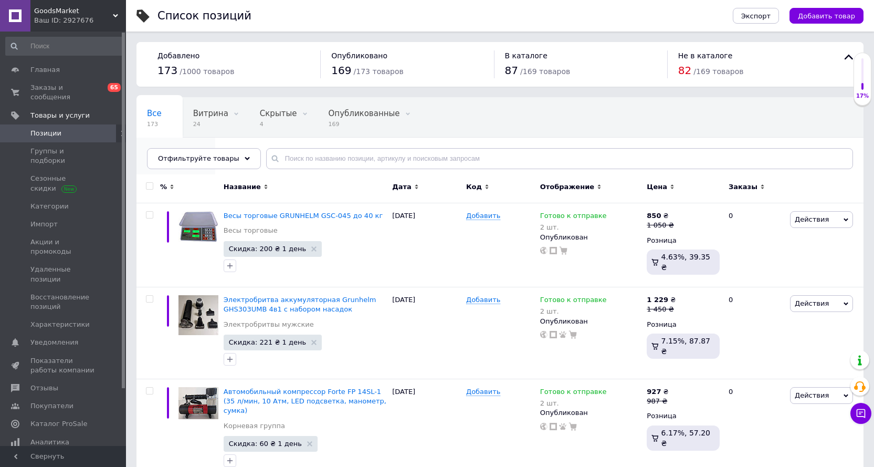
click at [194, 160] on span "94" at bounding box center [170, 164] width 47 height 8
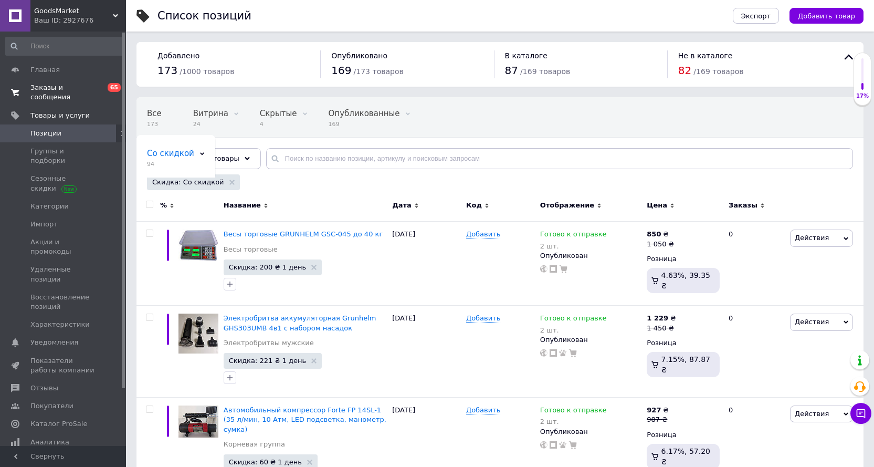
click at [43, 86] on span "Заказы и сообщения" at bounding box center [63, 92] width 67 height 19
